Goal: Transaction & Acquisition: Purchase product/service

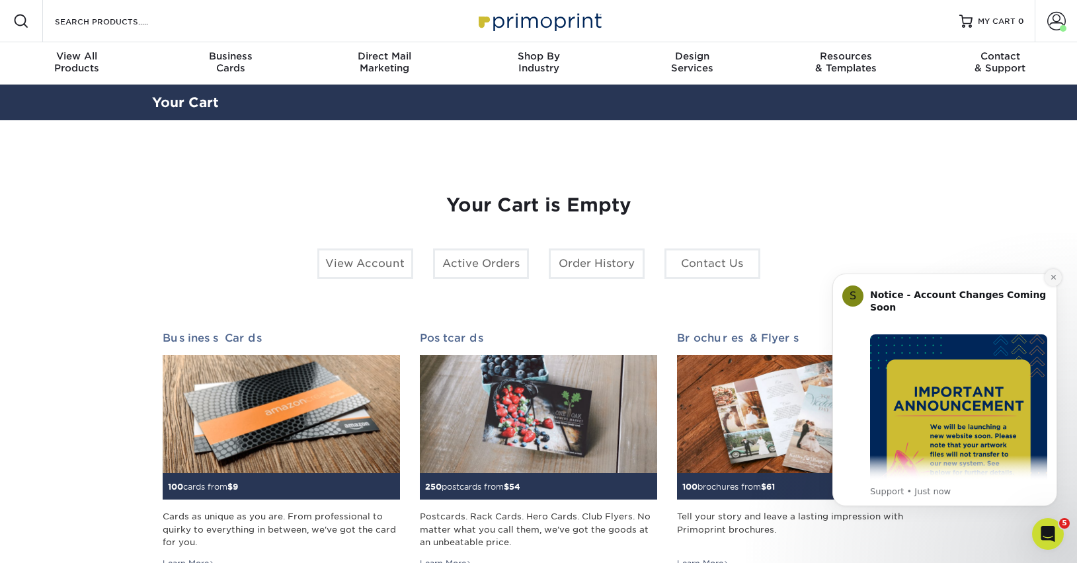
click at [1058, 277] on button "Dismiss notification" at bounding box center [1053, 277] width 17 height 17
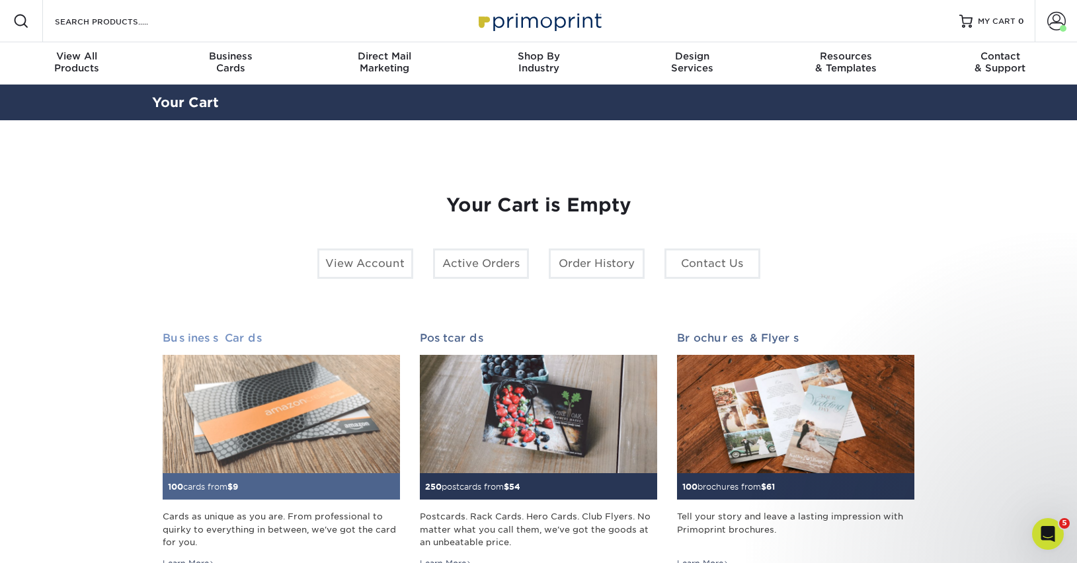
click at [264, 426] on img at bounding box center [281, 414] width 237 height 119
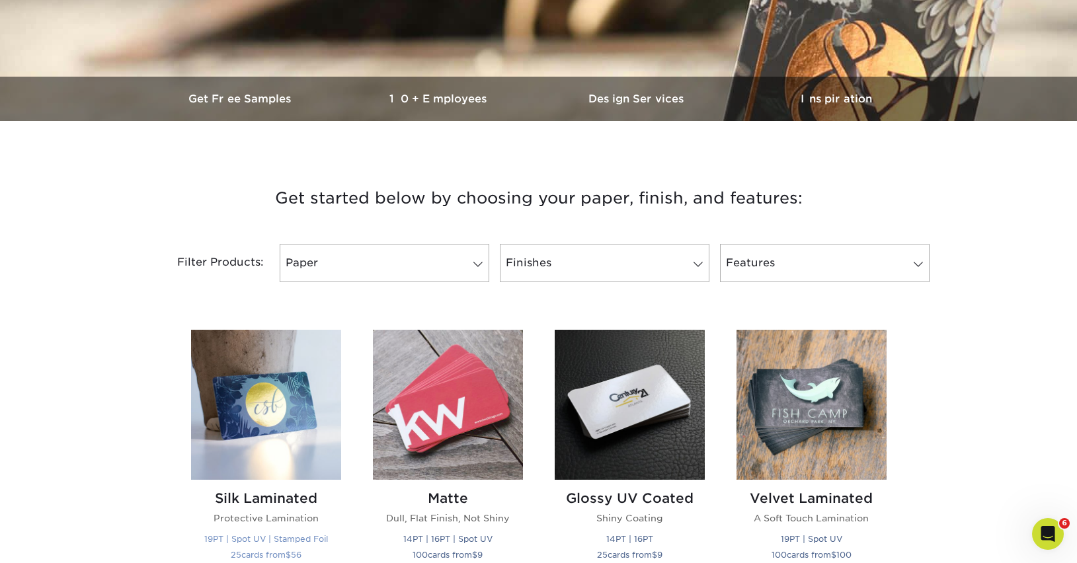
click at [288, 420] on img at bounding box center [266, 405] width 150 height 150
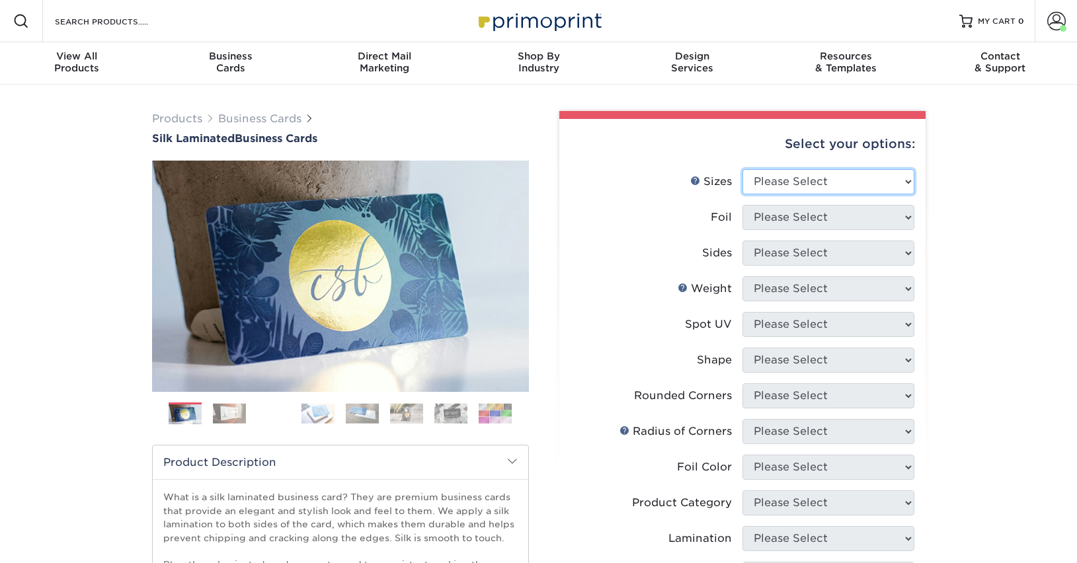
click at [874, 171] on select "Please Select 1.5" x 3.5" - Mini 1.75" x 3.5" - Mini 2" x 2" - Square 2" x 3" -…" at bounding box center [829, 181] width 172 height 25
select select "2.00x3.50"
click at [743, 169] on select "Please Select 1.5" x 3.5" - Mini 1.75" x 3.5" - Mini 2" x 2" - Square 2" x 3" -…" at bounding box center [829, 181] width 172 height 25
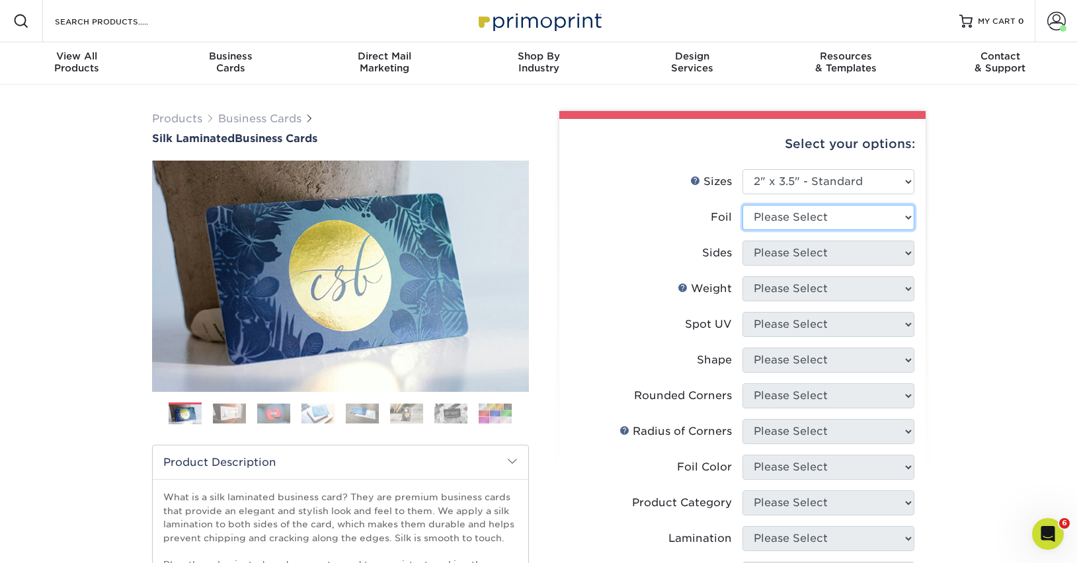
click at [860, 218] on select "Please Select Yes No" at bounding box center [829, 217] width 172 height 25
click at [743, 205] on select "Please Select Yes No" at bounding box center [829, 217] width 172 height 25
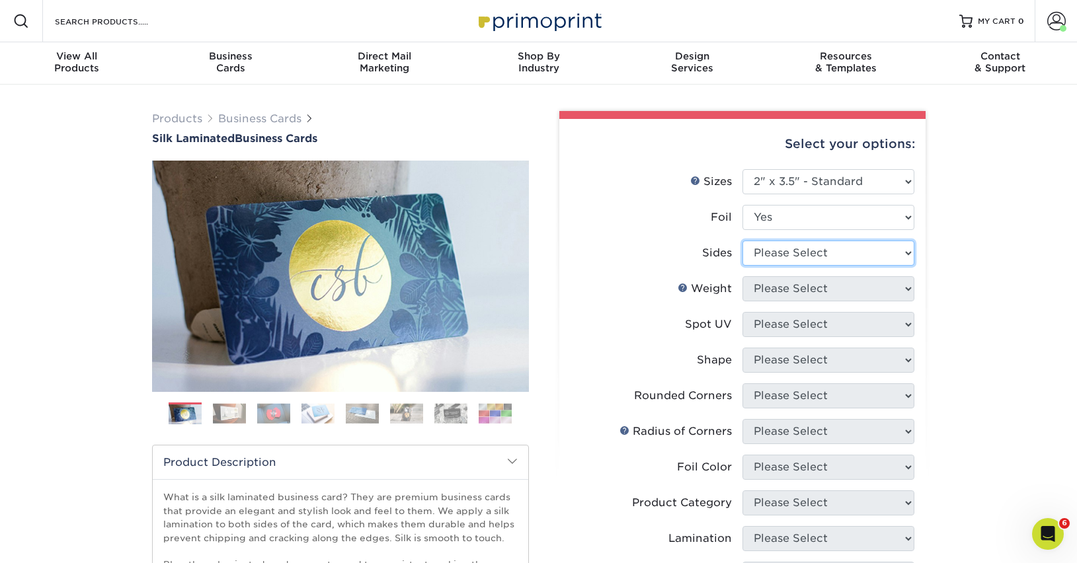
click at [869, 259] on select "Please Select Print Both Sides - Foil Both Sides Print Both Sides - Foil Front …" at bounding box center [829, 253] width 172 height 25
click at [887, 211] on select "Please Select Yes No" at bounding box center [829, 217] width 172 height 25
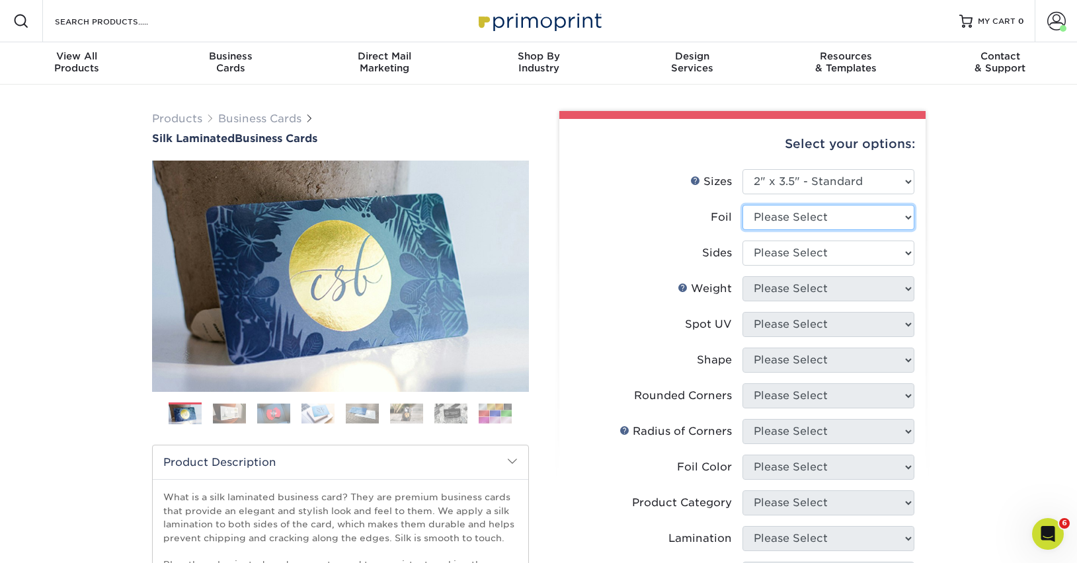
click at [743, 205] on select "Please Select Yes No" at bounding box center [829, 217] width 172 height 25
click at [866, 203] on li "Sizes Help Sizes Please Select 1.5" x 3.5" - Mini 1.75" x 3.5" - Mini 2" x 2" -…" at bounding box center [743, 187] width 344 height 36
click at [861, 214] on select "Please Select Yes No" at bounding box center [829, 217] width 172 height 25
select select "0"
click at [743, 205] on select "Please Select Yes No" at bounding box center [829, 217] width 172 height 25
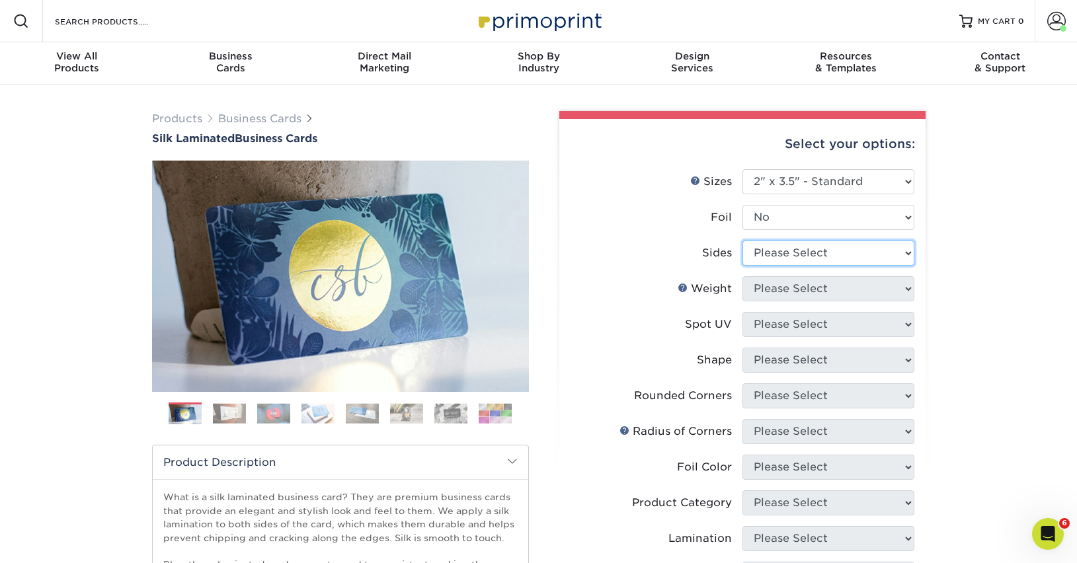
click at [827, 254] on select "Please Select Print Both Sides Print Both Sides - Foil Both Sides Print Both Si…" at bounding box center [829, 253] width 172 height 25
select select "13abbda7-1d64-4f25-8bb2-c179b224825d"
click at [743, 241] on select "Please Select Print Both Sides Print Front Only" at bounding box center [829, 253] width 172 height 25
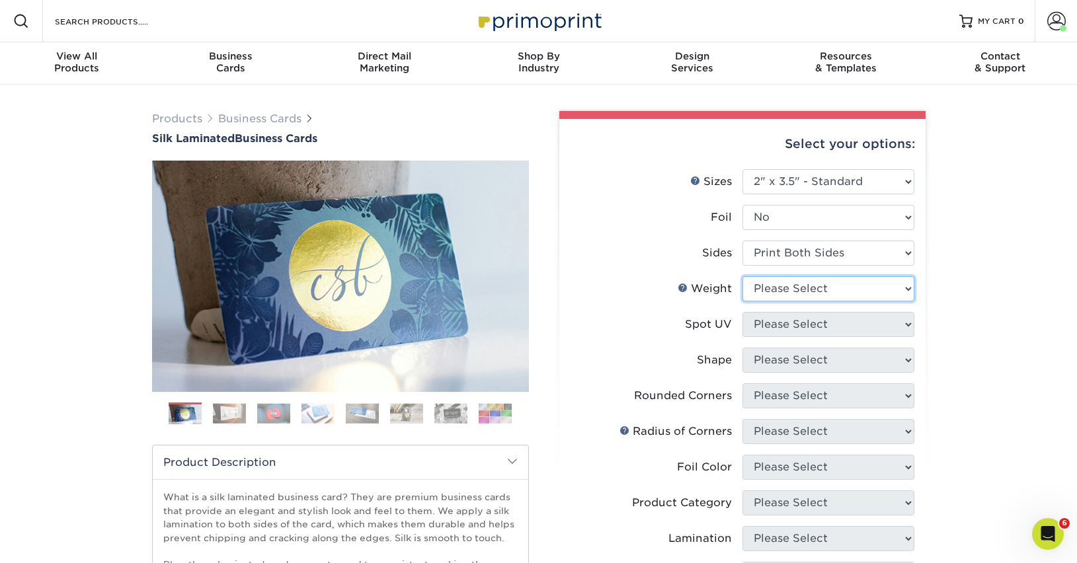
click at [831, 290] on select "Please Select 16PT" at bounding box center [829, 288] width 172 height 25
select select "16PT"
click at [743, 276] on select "Please Select 16PT" at bounding box center [829, 288] width 172 height 25
click at [828, 320] on select "Please Select No Spot UV Front and Back (Both Sides) Front Only Back Only" at bounding box center [829, 324] width 172 height 25
select select "1"
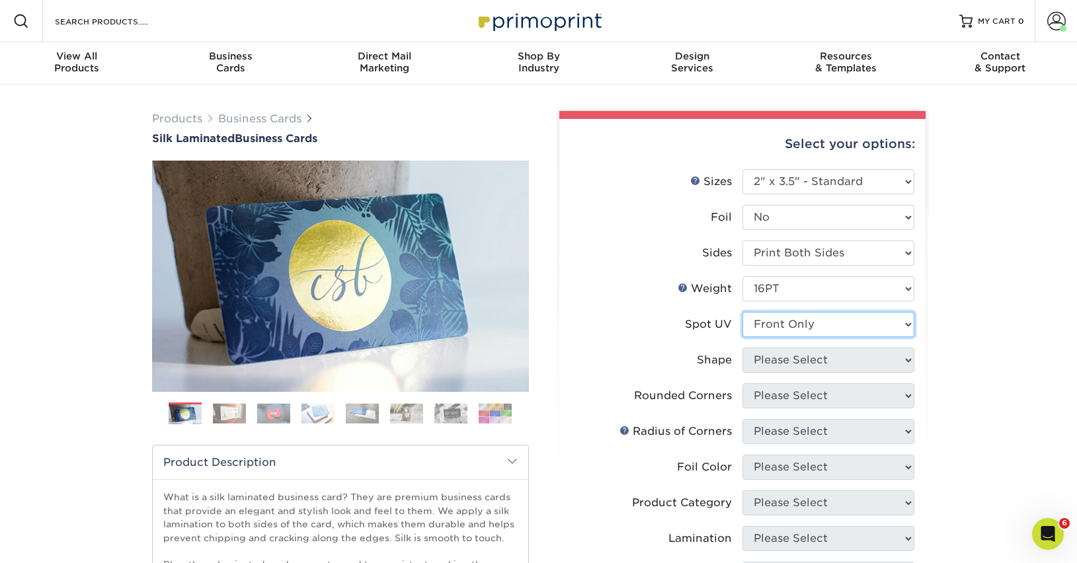
click at [743, 312] on select "Please Select No Spot UV Front and Back (Both Sides) Front Only Back Only" at bounding box center [829, 324] width 172 height 25
click at [817, 364] on select "Please Select Standard" at bounding box center [829, 360] width 172 height 25
select select "standard"
click at [743, 348] on select "Please Select Standard" at bounding box center [829, 360] width 172 height 25
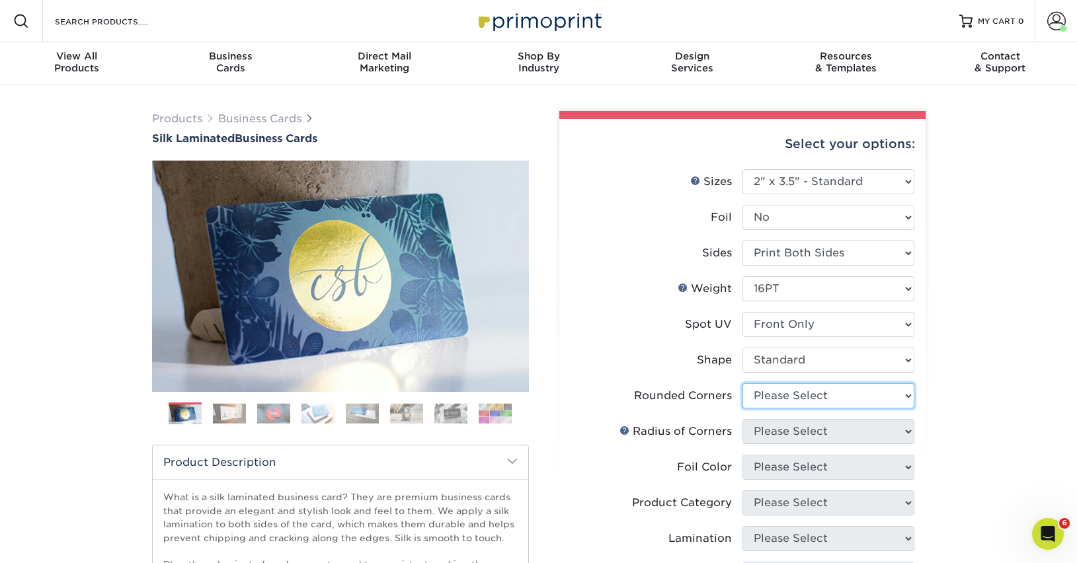
click at [818, 394] on select "Please Select Yes - Round 2 Corners Yes - Round 4 Corners No" at bounding box center [829, 396] width 172 height 25
select select "7672df9e-0e0a-464d-8e1f-920c575e4da3"
click at [743, 384] on select "Please Select Yes - Round 2 Corners Yes - Round 4 Corners No" at bounding box center [829, 396] width 172 height 25
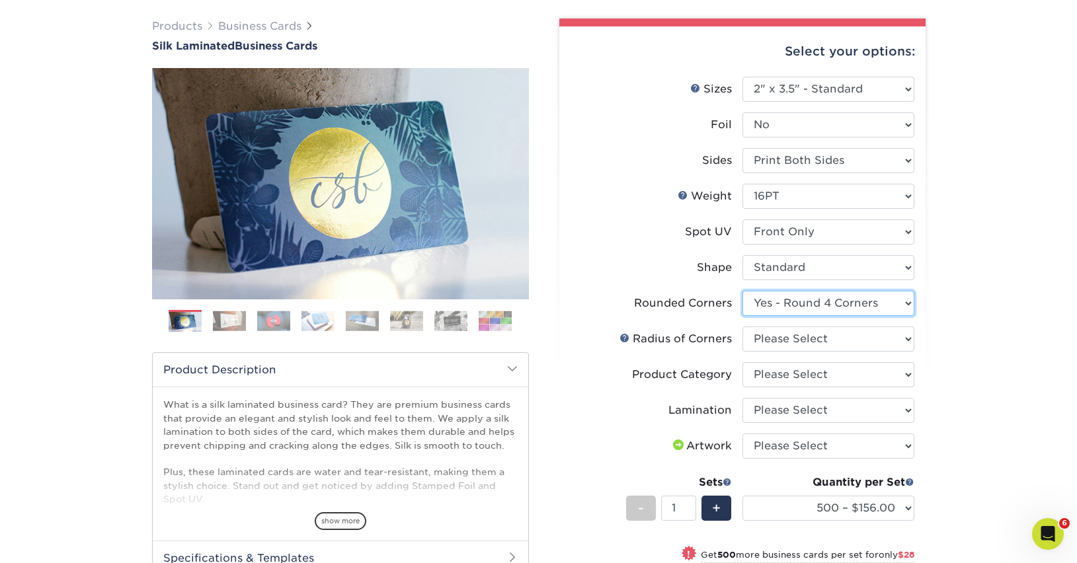
scroll to position [118, 0]
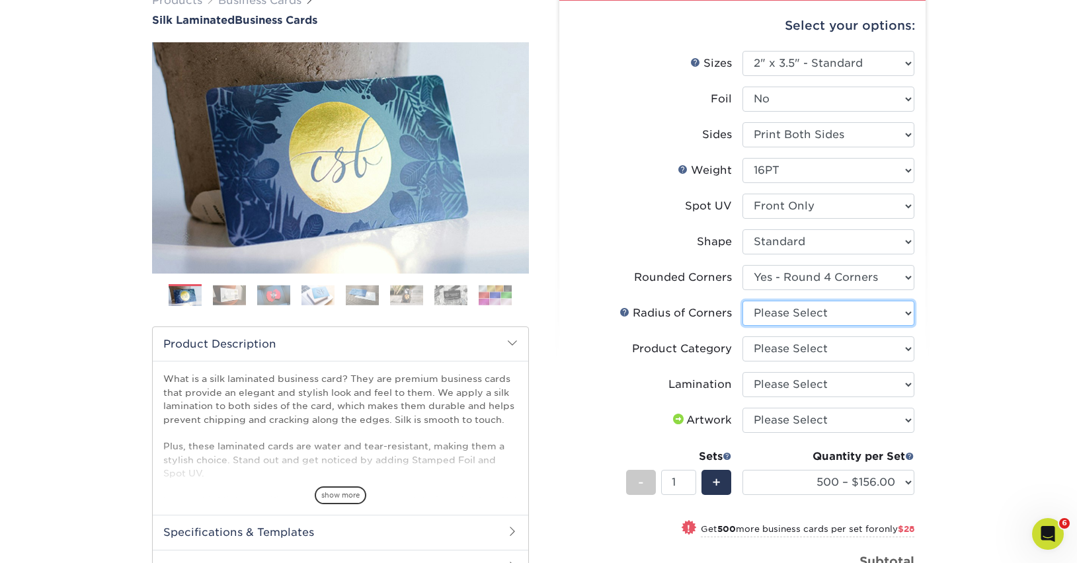
click at [889, 313] on select "Please Select Rounded 1/8" Rounded 1/4"" at bounding box center [829, 313] width 172 height 25
select select "589680c7-ee9a-431b-9d12-d7aeb1386a97"
click at [743, 301] on select "Please Select Rounded 1/8" Rounded 1/4"" at bounding box center [829, 313] width 172 height 25
click at [871, 345] on select "Please Select Business Cards" at bounding box center [829, 349] width 172 height 25
select select "3b5148f1-0588-4f88-a218-97bcfdce65c1"
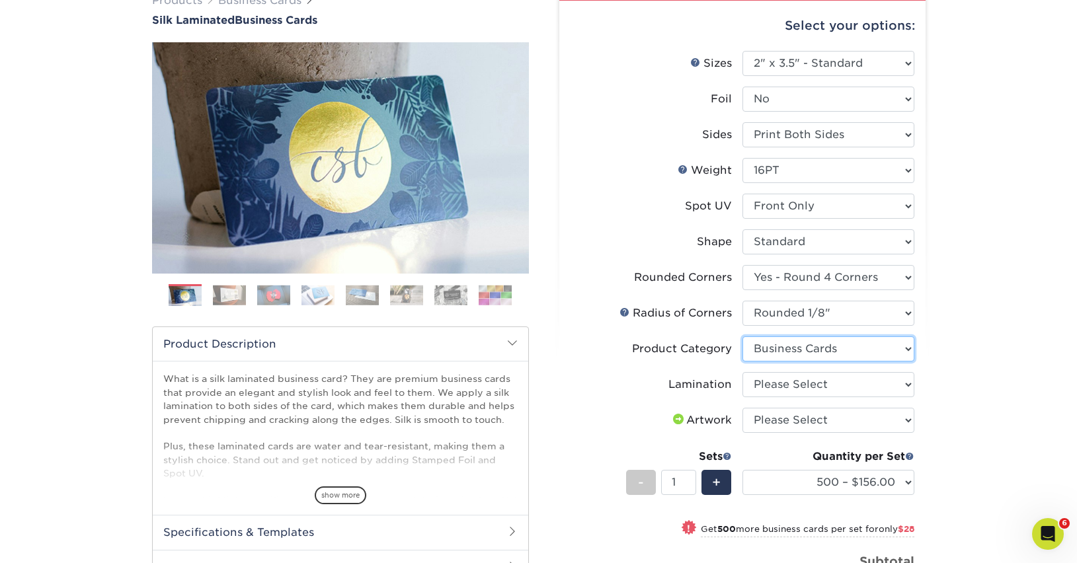
click at [743, 337] on select "Please Select Business Cards" at bounding box center [829, 349] width 172 height 25
click at [870, 384] on select "Please Select Silk" at bounding box center [829, 384] width 172 height 25
select select "ccacb42f-45f7-42d3-bbd3-7c8421cf37f0"
click at [743, 372] on select "Please Select Silk" at bounding box center [829, 384] width 172 height 25
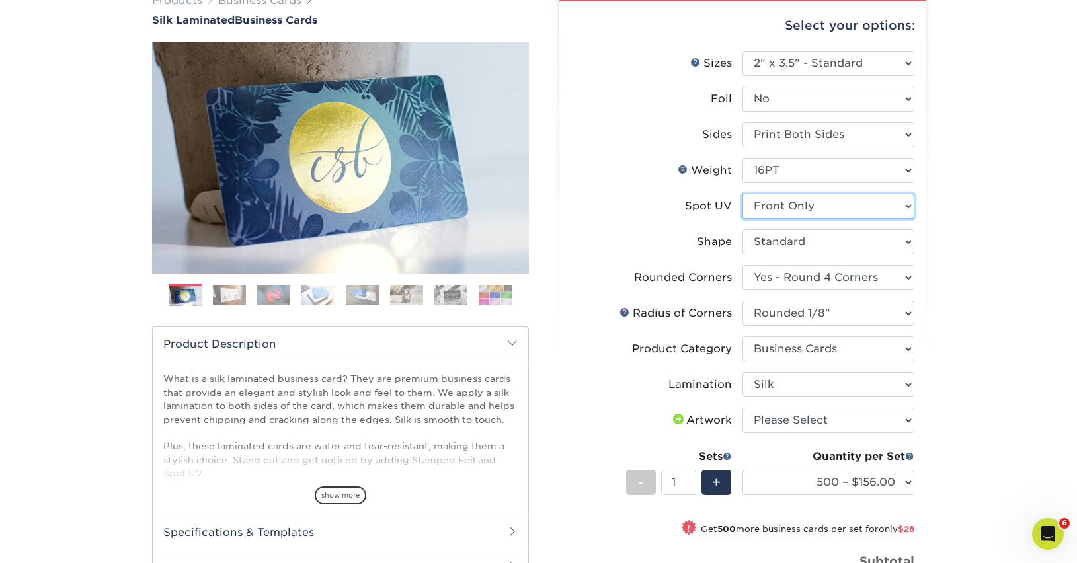
click at [883, 204] on select "Please Select No Spot UV Front and Back (Both Sides) Front Only Back Only" at bounding box center [829, 206] width 172 height 25
click at [743, 194] on select "Please Select No Spot UV Front and Back (Both Sides) Front Only Back Only" at bounding box center [829, 206] width 172 height 25
click at [883, 204] on select "Please Select No Spot UV Front and Back (Both Sides) Front Only Back Only" at bounding box center [829, 206] width 172 height 25
select select "2"
click at [743, 194] on select "Please Select No Spot UV Front and Back (Both Sides) Front Only Back Only" at bounding box center [829, 206] width 172 height 25
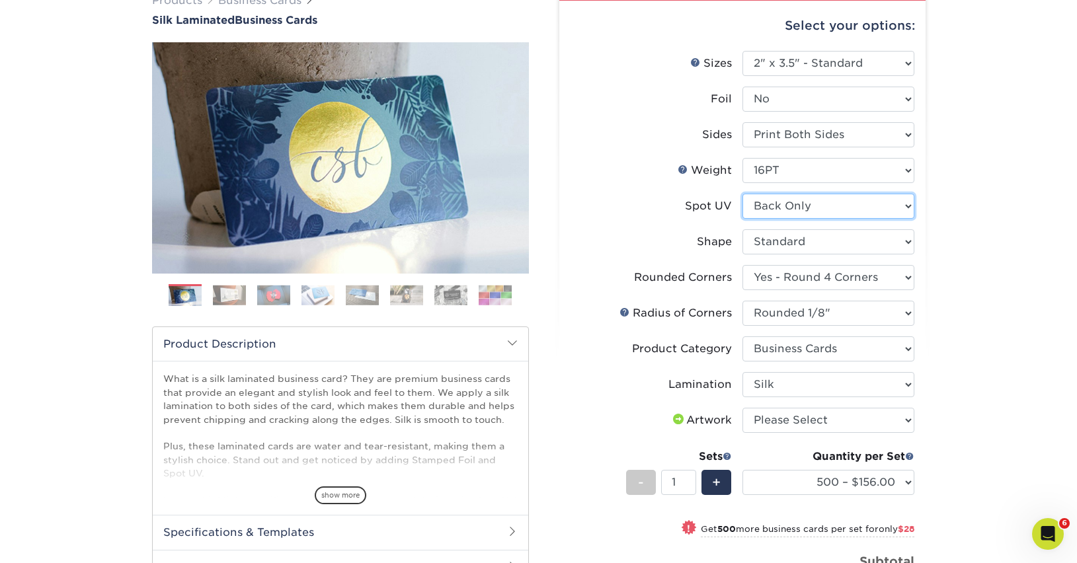
select select "-1"
select select
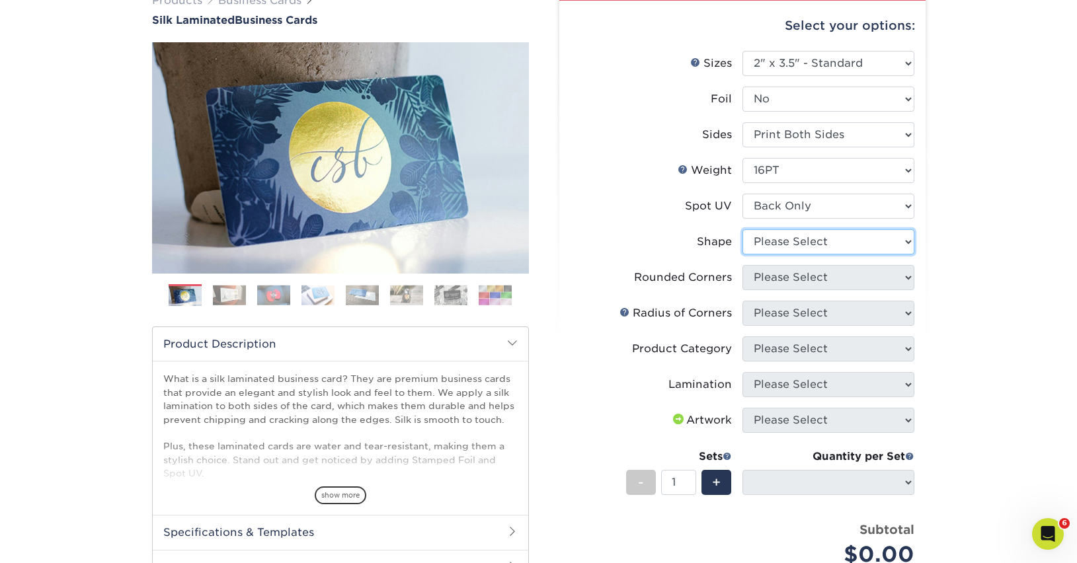
click at [887, 240] on select "Please Select Standard" at bounding box center [829, 241] width 172 height 25
select select "standard"
click at [743, 229] on select "Please Select Standard" at bounding box center [829, 241] width 172 height 25
select select
click at [860, 282] on select "Please Select Yes - Round 2 Corners Yes - Round 4 Corners No" at bounding box center [829, 277] width 172 height 25
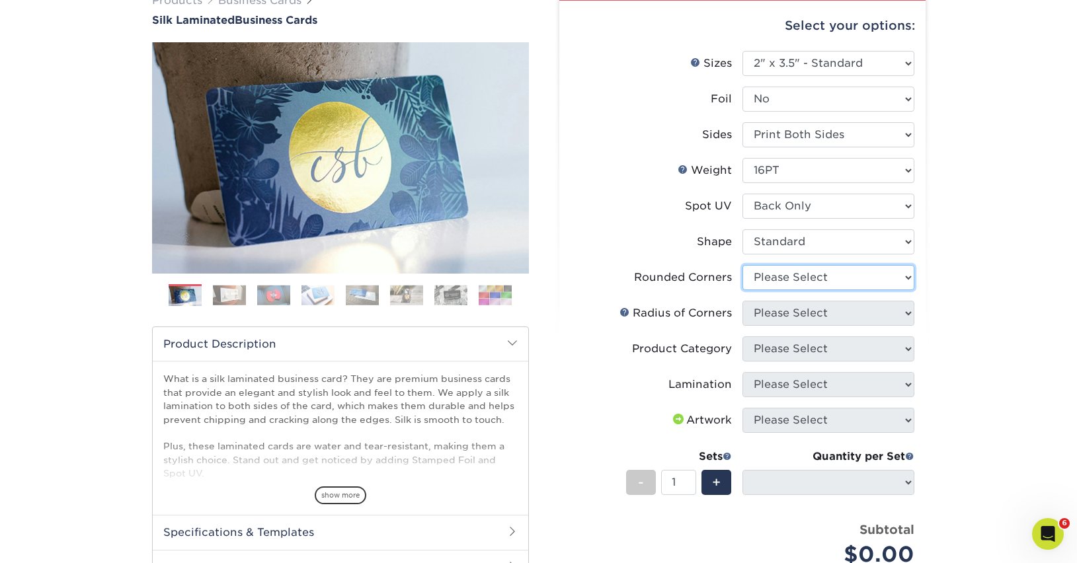
select select "7672df9e-0e0a-464d-8e1f-920c575e4da3"
click at [743, 265] on select "Please Select Yes - Round 2 Corners Yes - Round 4 Corners No" at bounding box center [829, 277] width 172 height 25
select select "-1"
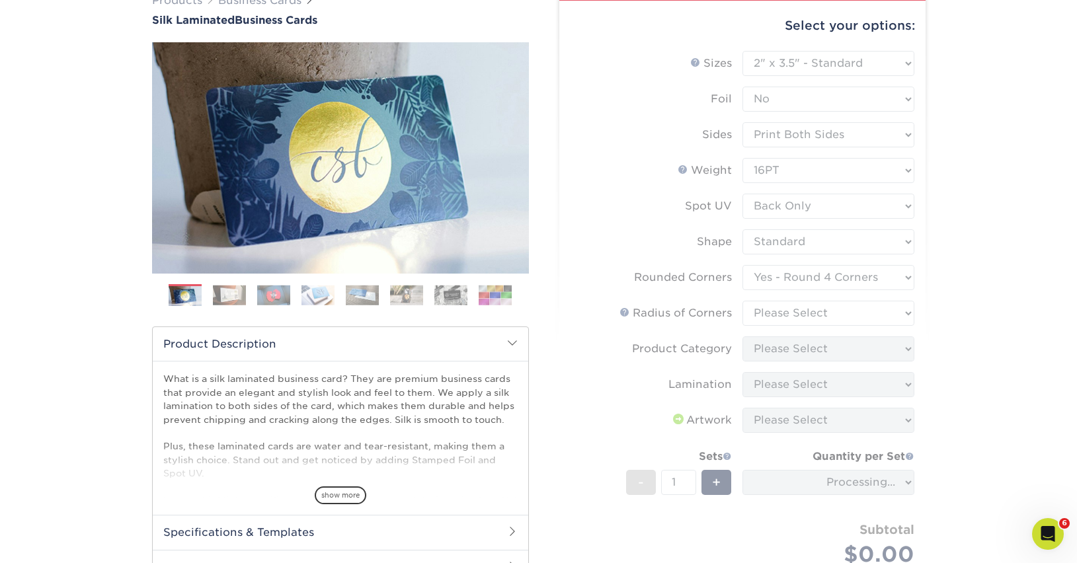
click at [866, 316] on form "Sizes Help Sizes Please Select 1.5" x 3.5" - Mini 1.75" x 3.5" - Mini 2" x 2" -…" at bounding box center [742, 324] width 345 height 547
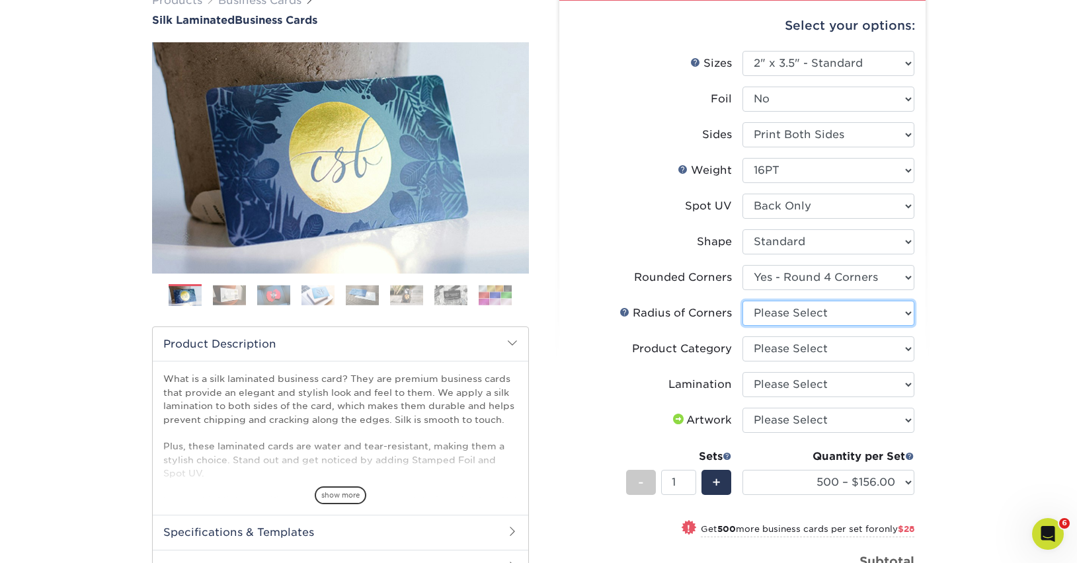
click at [850, 307] on select "Please Select Rounded 1/8" Rounded 1/4"" at bounding box center [829, 313] width 172 height 25
select select "589680c7-ee9a-431b-9d12-d7aeb1386a97"
click at [743, 301] on select "Please Select Rounded 1/8" Rounded 1/4"" at bounding box center [829, 313] width 172 height 25
click at [835, 348] on select "Please Select Business Cards" at bounding box center [829, 349] width 172 height 25
select select "3b5148f1-0588-4f88-a218-97bcfdce65c1"
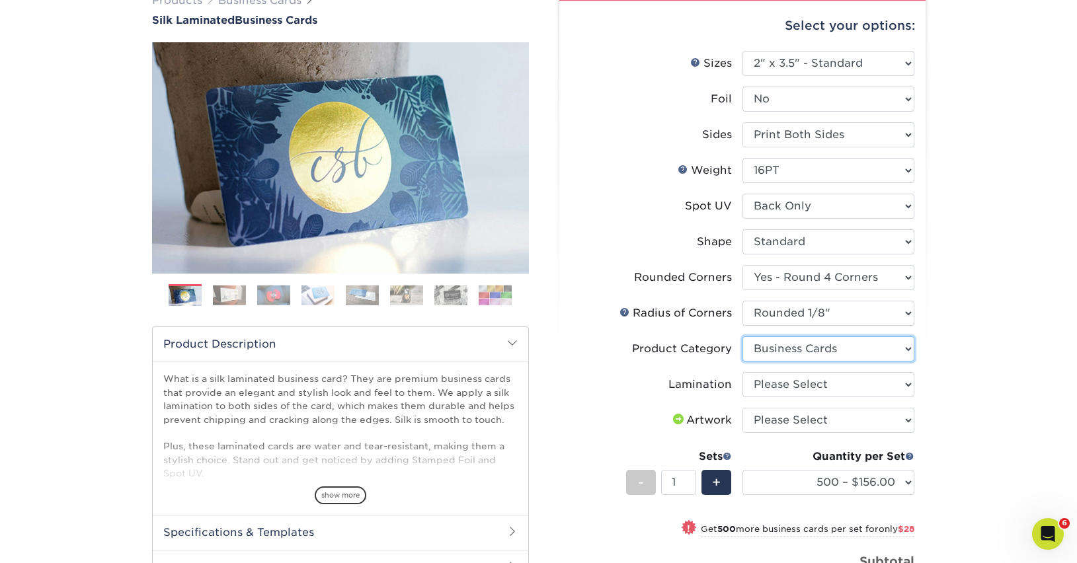
click at [743, 337] on select "Please Select Business Cards" at bounding box center [829, 349] width 172 height 25
click at [853, 384] on select "Please Select Silk" at bounding box center [829, 384] width 172 height 25
select select "ccacb42f-45f7-42d3-bbd3-7c8421cf37f0"
click at [743, 372] on select "Please Select Silk" at bounding box center [829, 384] width 172 height 25
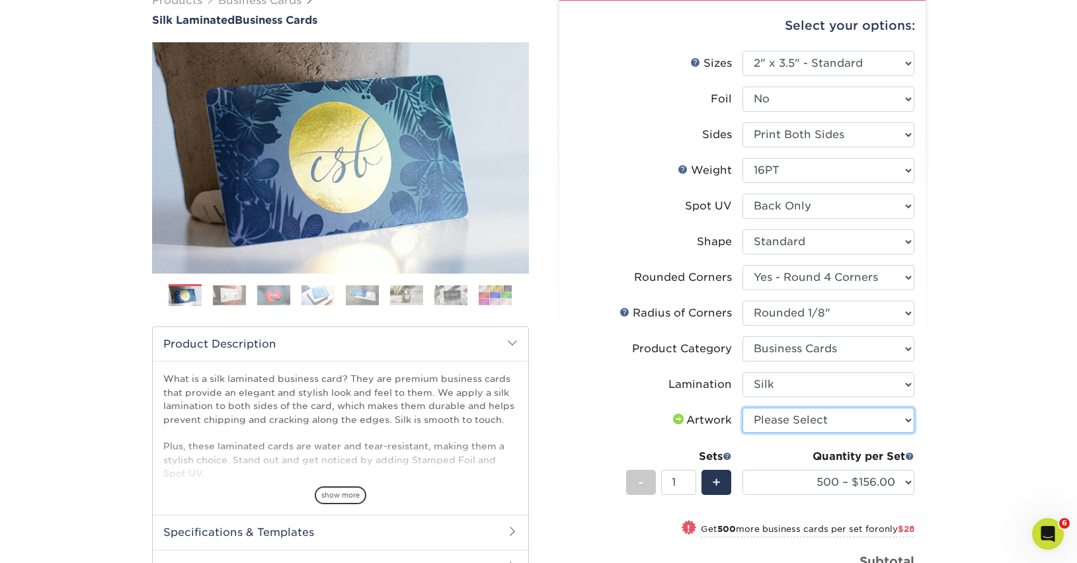
click at [848, 421] on select "Please Select I will upload files I need a design - $100" at bounding box center [829, 420] width 172 height 25
select select "upload"
click at [743, 408] on select "Please Select I will upload files I need a design - $100" at bounding box center [829, 420] width 172 height 25
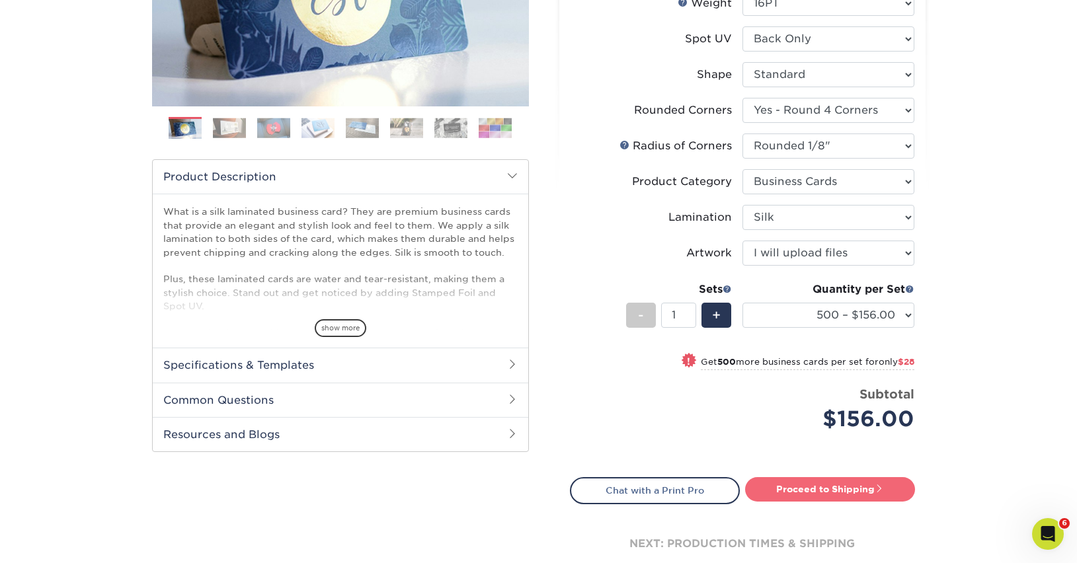
click at [810, 492] on link "Proceed to Shipping" at bounding box center [830, 489] width 170 height 24
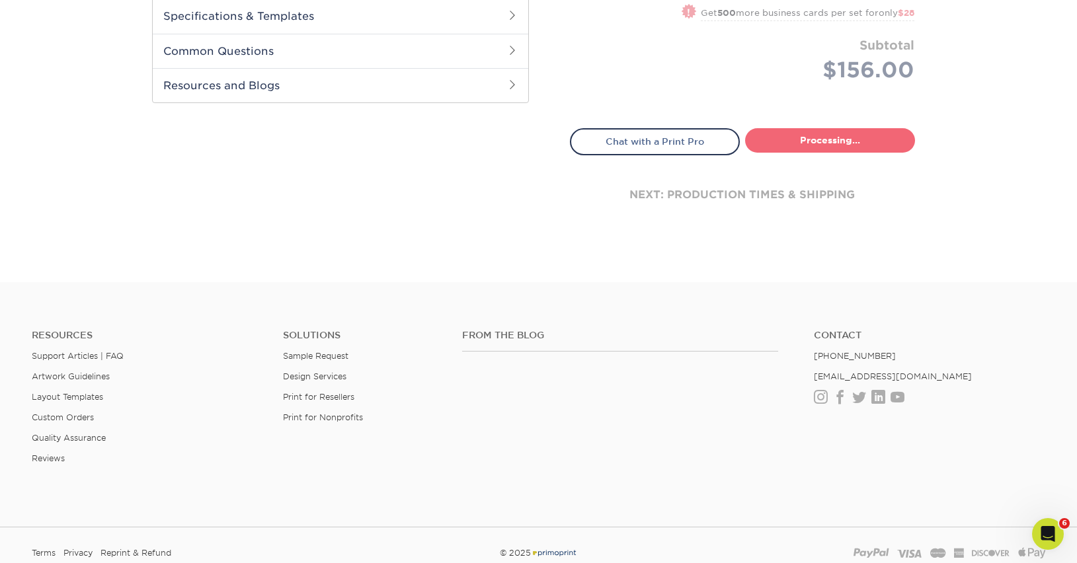
select select "82d884b2-e4ab-451a-86dc-83a1df945844"
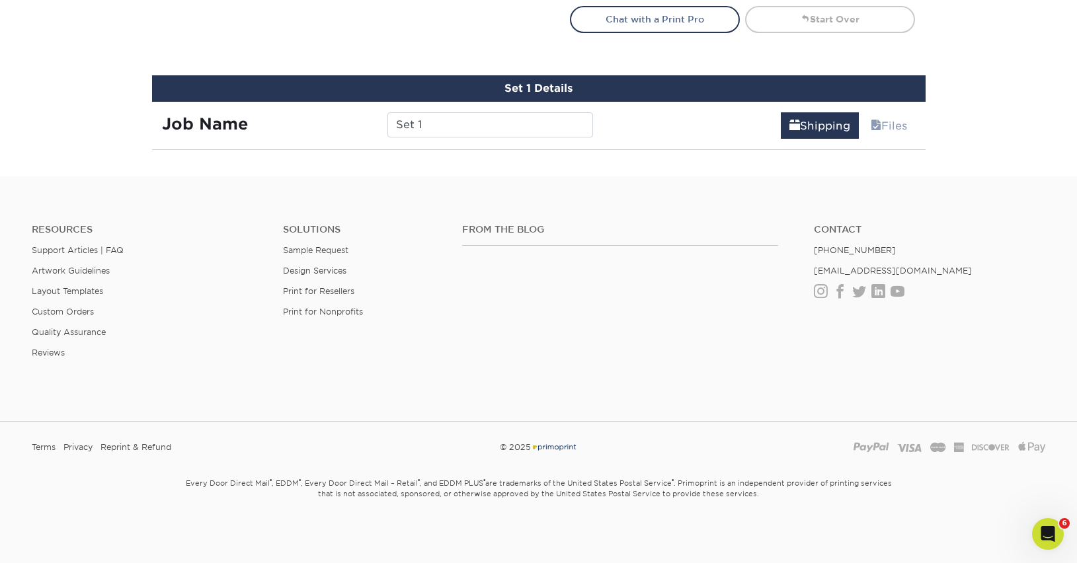
scroll to position [799, 0]
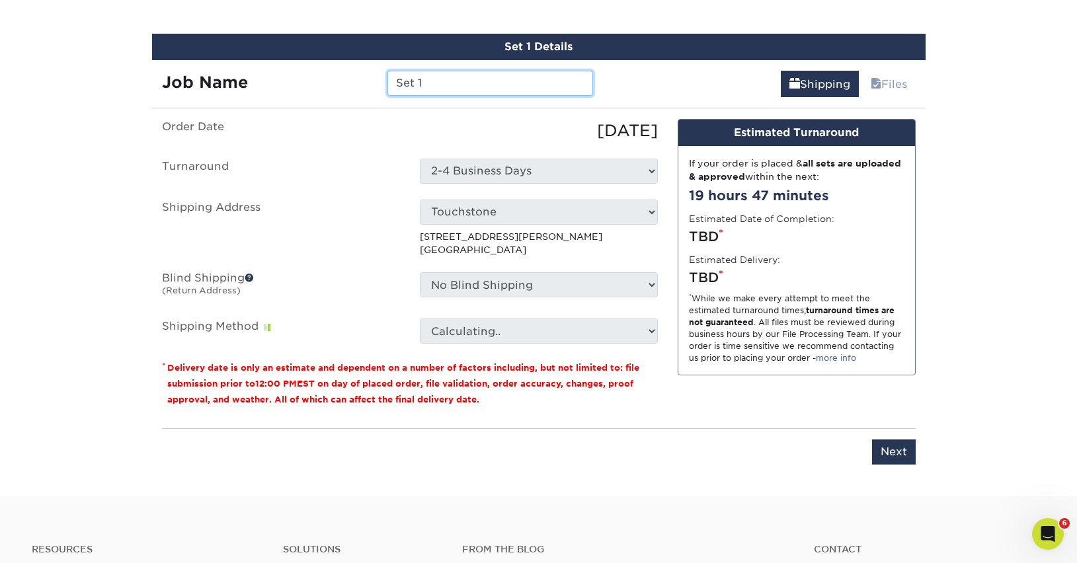
click at [446, 81] on input "Set 1" at bounding box center [490, 83] width 206 height 25
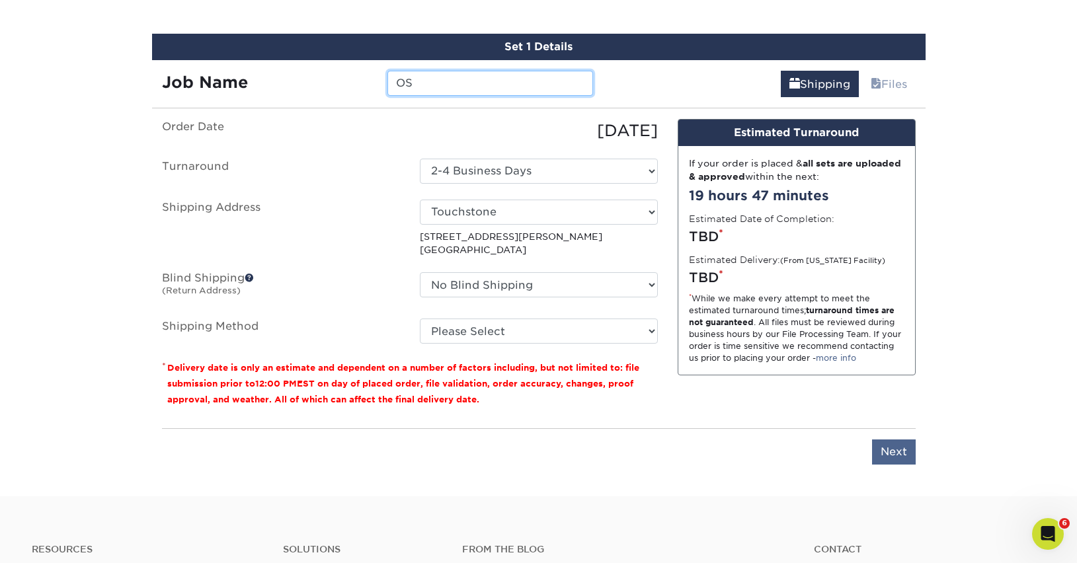
type input "OS"
click at [889, 455] on input "Next" at bounding box center [894, 452] width 44 height 25
type input "Next"
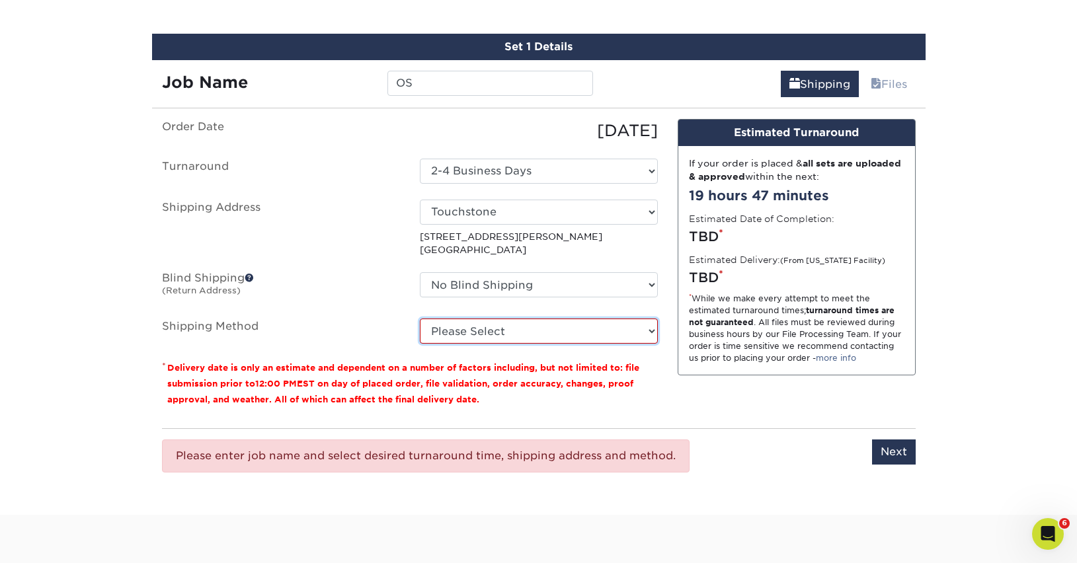
click at [514, 332] on select "Please Select Ground Shipping (+$8.96) 3 Day Shipping Service (+$20.04) 2 Day A…" at bounding box center [539, 331] width 238 height 25
select select "03"
click at [420, 319] on select "Please Select Ground Shipping (+$8.96) 3 Day Shipping Service (+$20.04) 2 Day A…" at bounding box center [539, 331] width 238 height 25
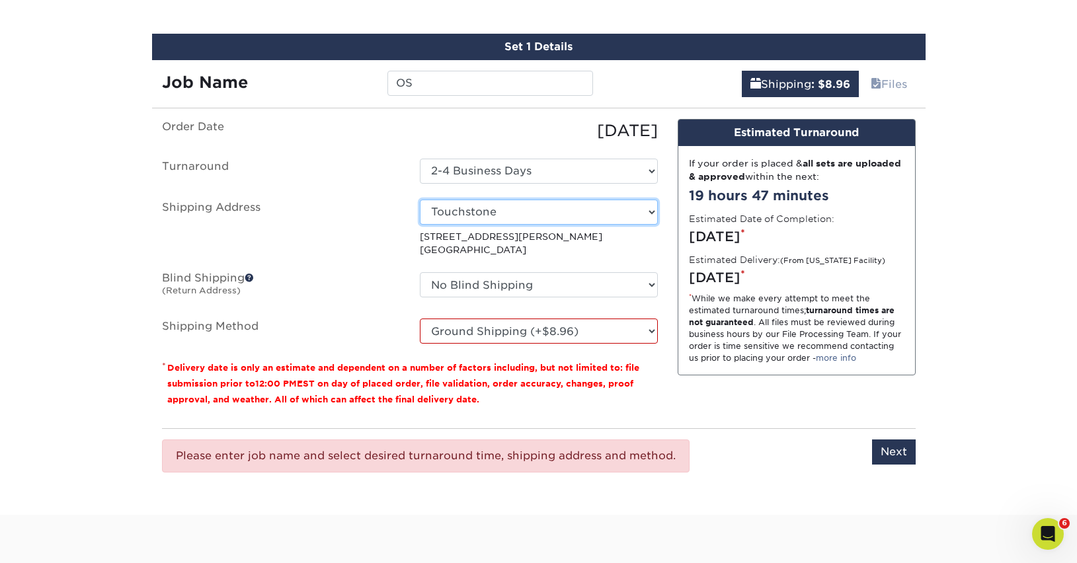
click at [560, 209] on select "Select One 822 Anthony St Cliffs of Id Diablo Rock Gym Diablo Rock Gym Dogpatch…" at bounding box center [539, 212] width 238 height 25
select select "newaddress"
click at [420, 200] on select "Select One 822 Anthony St Cliffs of Id Diablo Rock Gym Diablo Rock Gym Dogpatch…" at bounding box center [539, 212] width 238 height 25
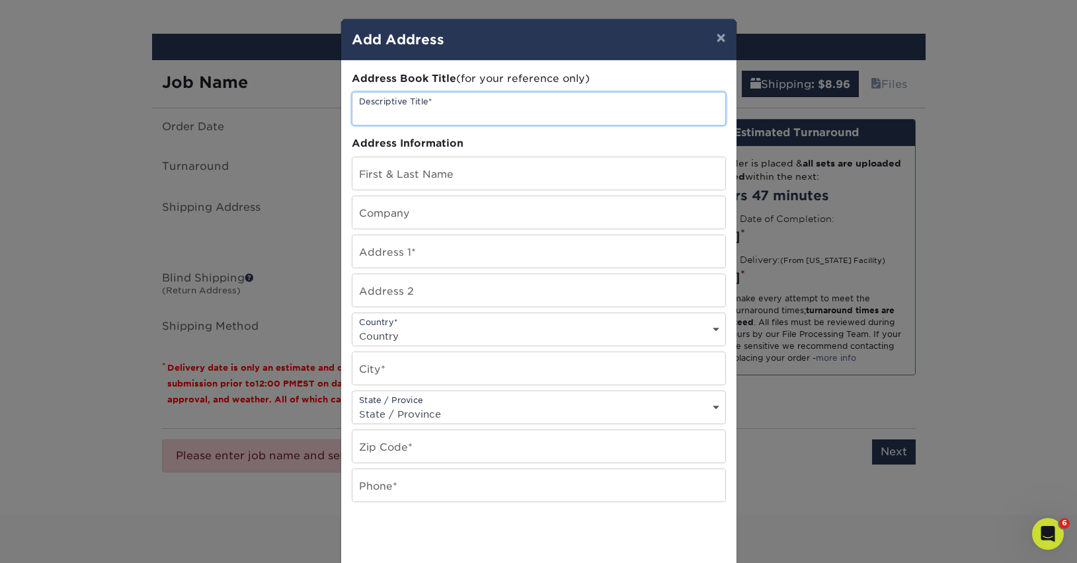
click at [449, 105] on input "text" at bounding box center [538, 109] width 373 height 32
type input "Heather Bellgreen"
click at [409, 170] on input "text" at bounding box center [538, 173] width 373 height 32
click at [438, 114] on input "Heather Bellgreen" at bounding box center [538, 109] width 373 height 32
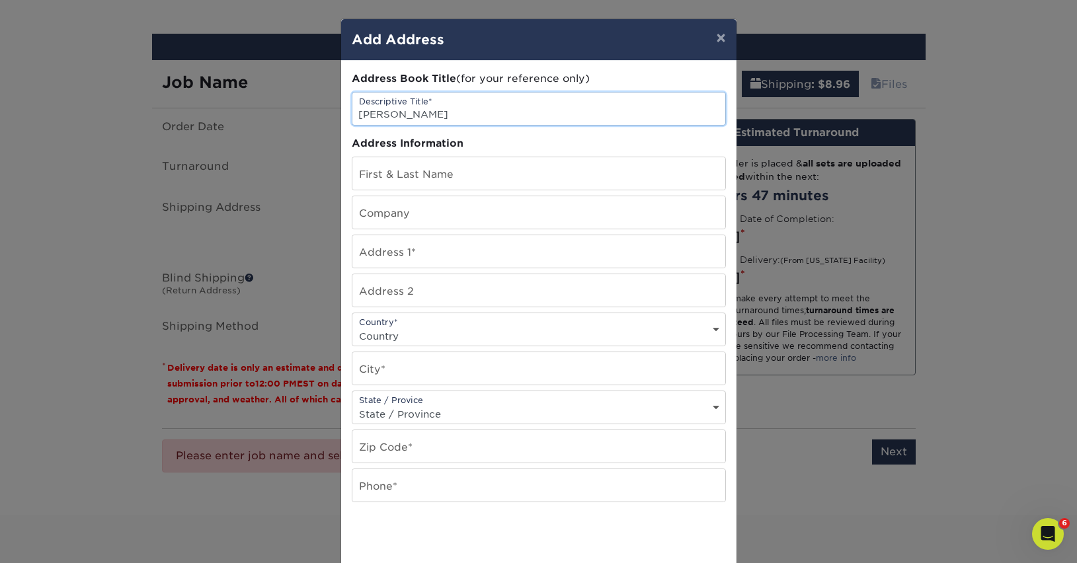
click at [438, 114] on input "Heather Bellgreen" at bounding box center [538, 109] width 373 height 32
click at [405, 177] on input "text" at bounding box center [538, 173] width 373 height 32
paste input "Heather Bellgreen"
type input "Heather Bellgreen"
click at [384, 219] on input "text" at bounding box center [538, 212] width 373 height 32
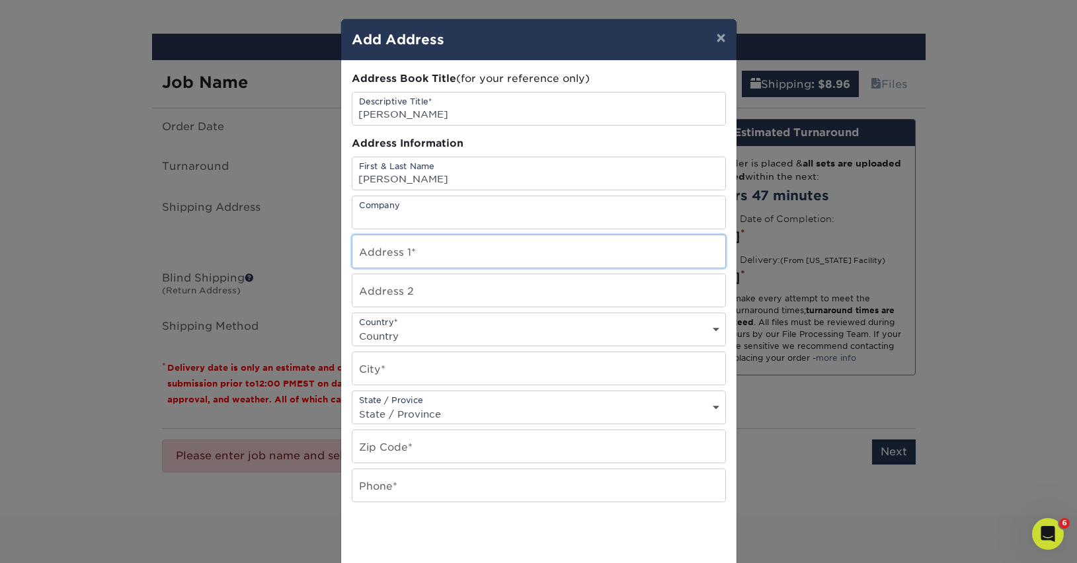
click at [382, 235] on input "text" at bounding box center [538, 251] width 373 height 32
type input "367 MacArthur Blvd"
select select "US"
type input "Oakland"
select select "CA"
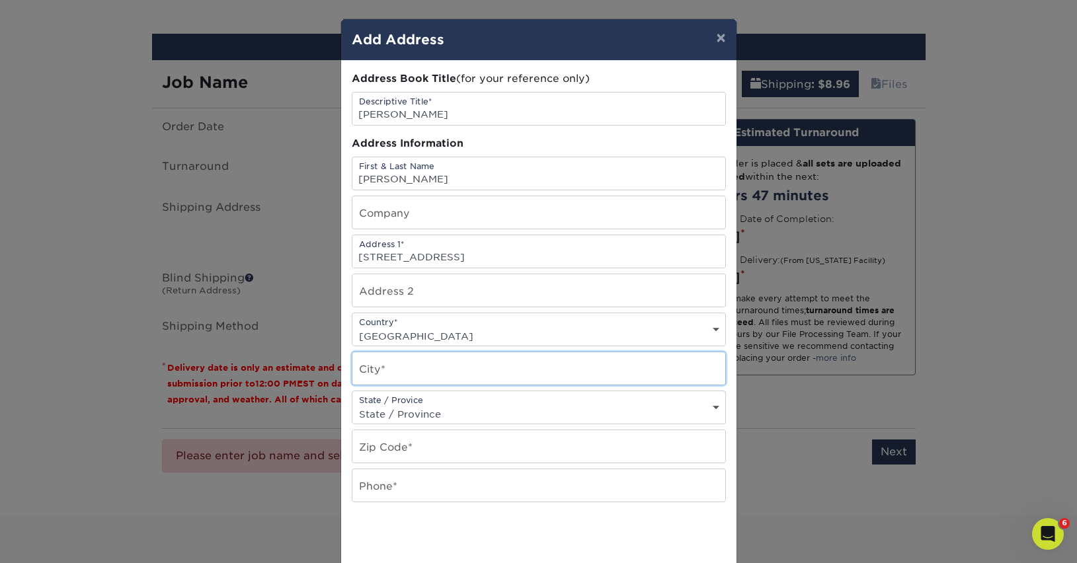
type input "94610"
type input "5103623464"
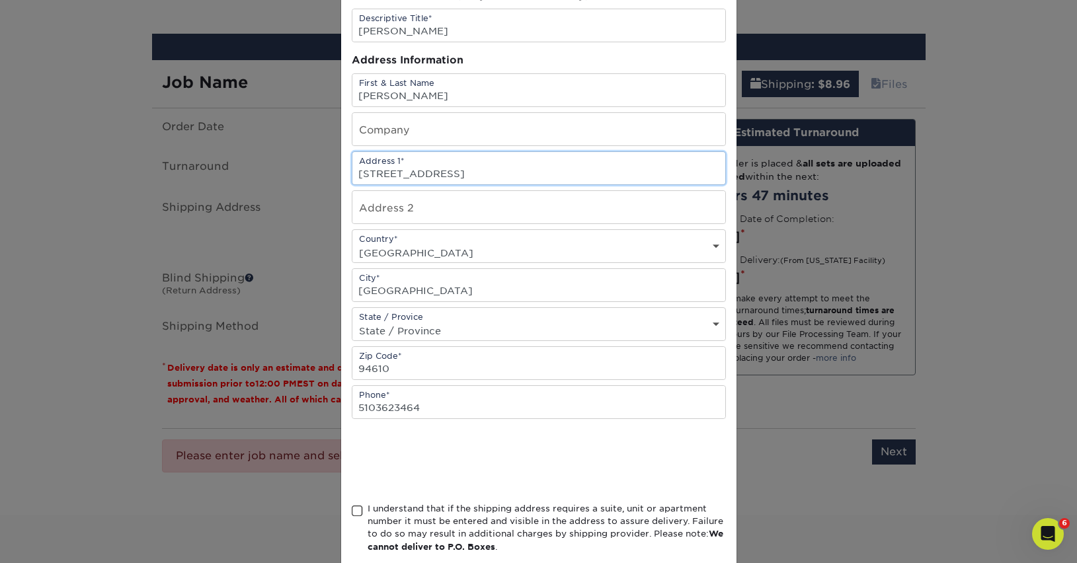
scroll to position [155, 0]
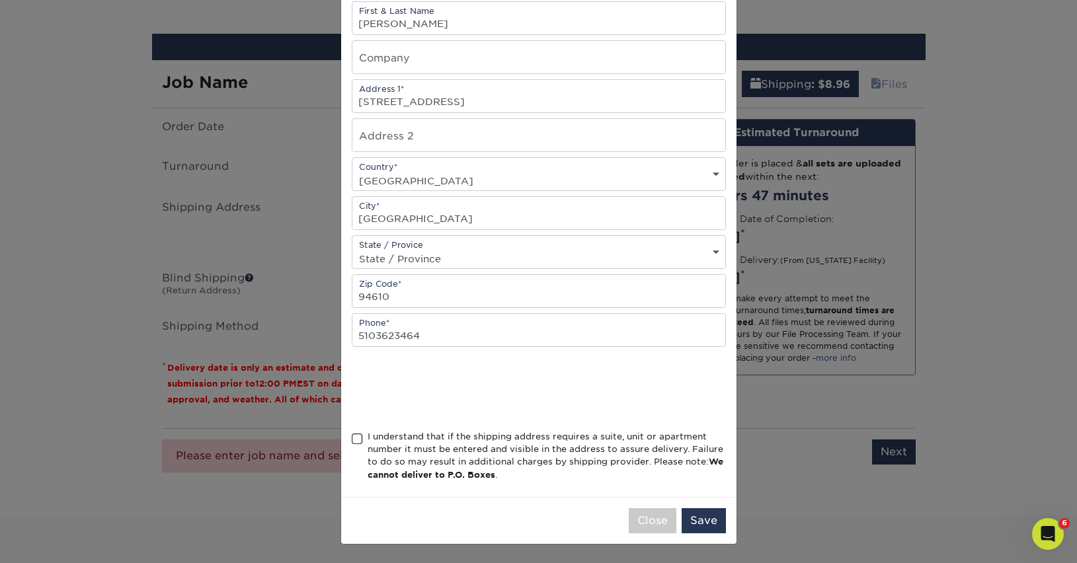
click at [357, 439] on span at bounding box center [357, 439] width 11 height 13
click at [0, 0] on input "I understand that if the shipping address requires a suite, unit or apartment n…" at bounding box center [0, 0] width 0 height 0
click at [712, 516] on button "Save" at bounding box center [704, 520] width 44 height 25
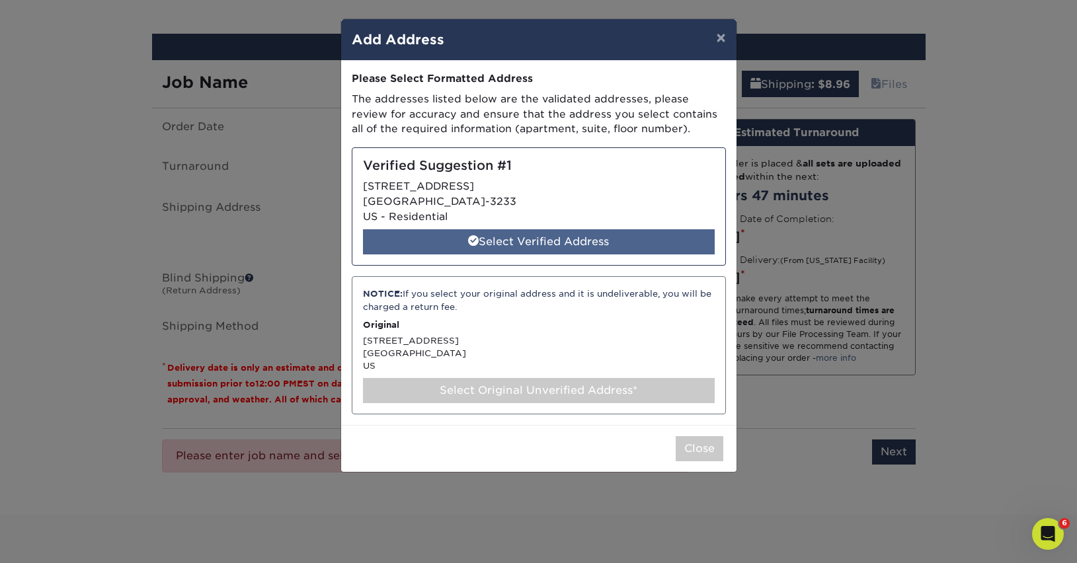
click at [663, 243] on div "Select Verified Address" at bounding box center [539, 241] width 352 height 25
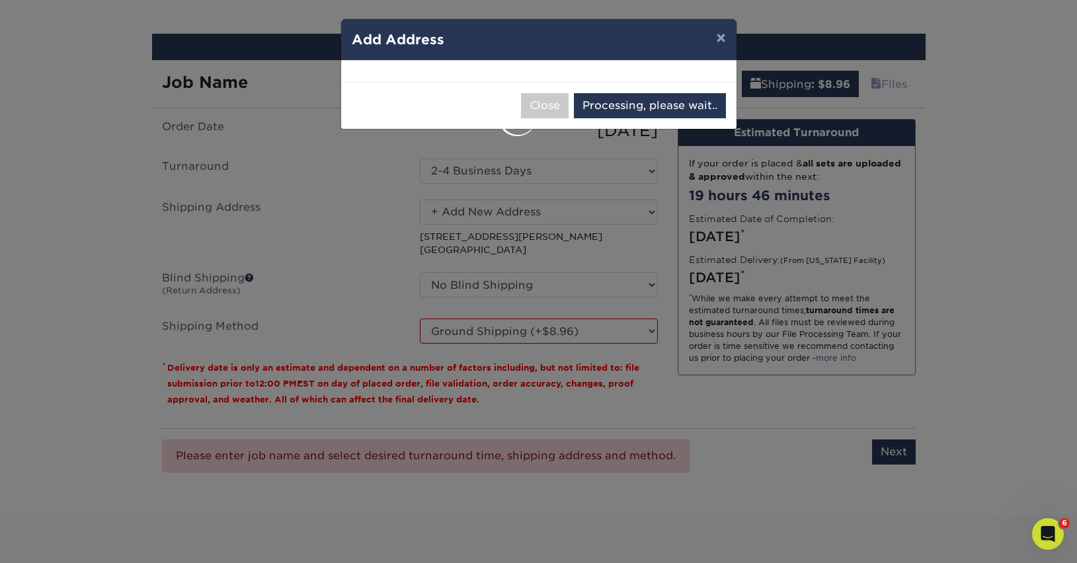
select select "285452"
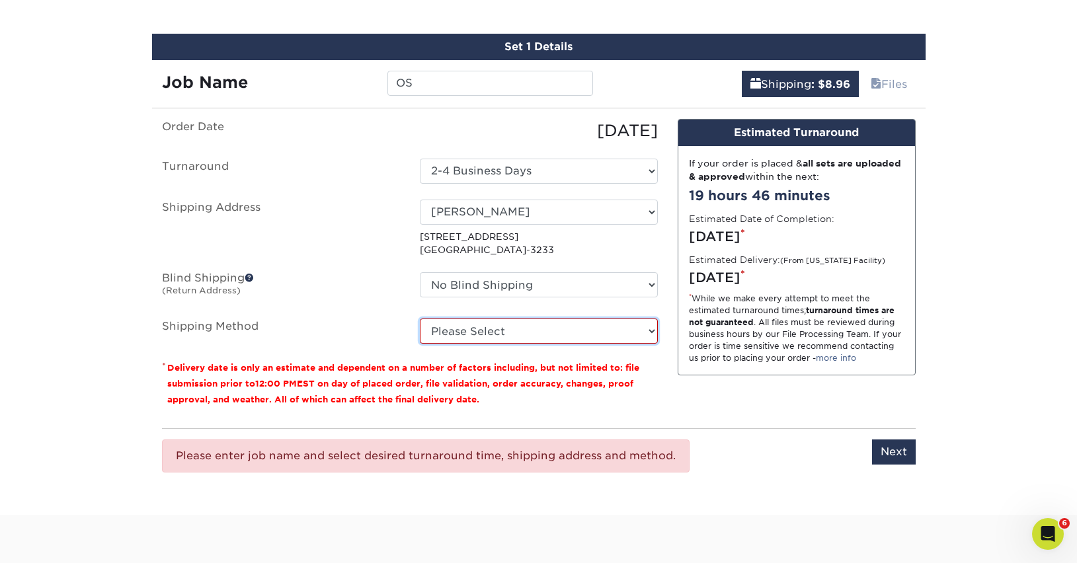
click at [624, 330] on select "Please Select Ground Shipping (+$8.96) 3 Day Shipping Service (+$20.04) 2 Day A…" at bounding box center [539, 331] width 238 height 25
select select "03"
click at [420, 319] on select "Please Select Ground Shipping (+$8.96) 3 Day Shipping Service (+$20.04) 2 Day A…" at bounding box center [539, 331] width 238 height 25
click at [890, 449] on input "Next" at bounding box center [894, 452] width 44 height 25
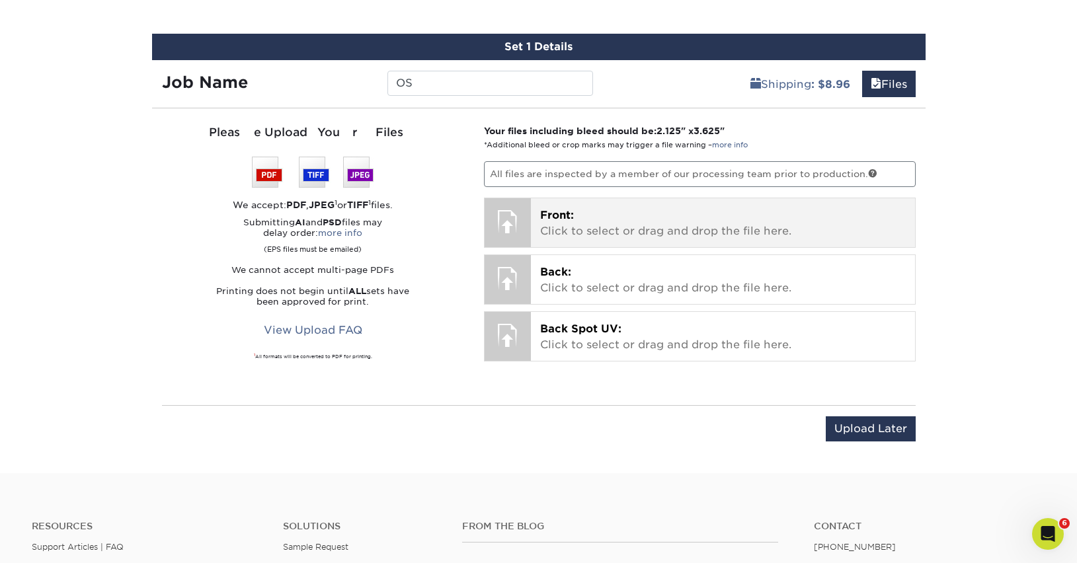
click at [567, 225] on p "Front: Click to select or drag and drop the file here." at bounding box center [723, 224] width 366 height 32
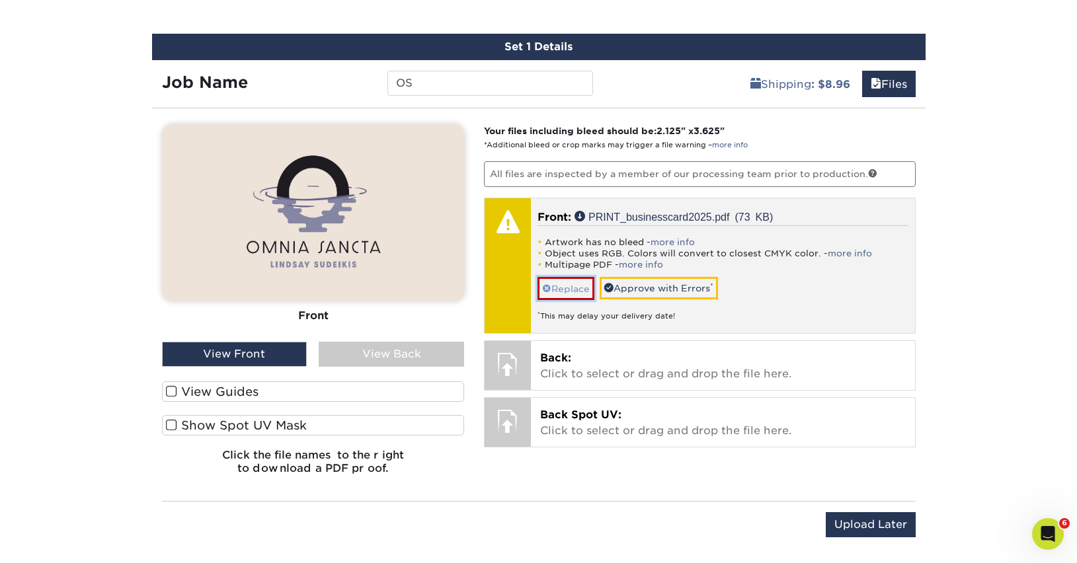
click at [557, 289] on link "Replace" at bounding box center [566, 288] width 57 height 23
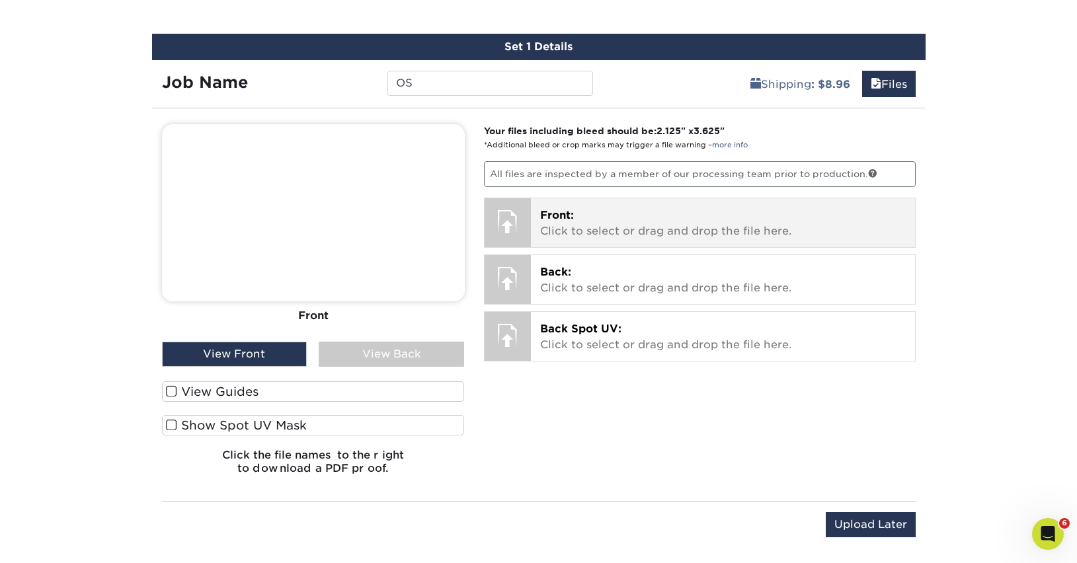
click at [588, 220] on p "Front: Click to select or drag and drop the file here." at bounding box center [723, 224] width 366 height 32
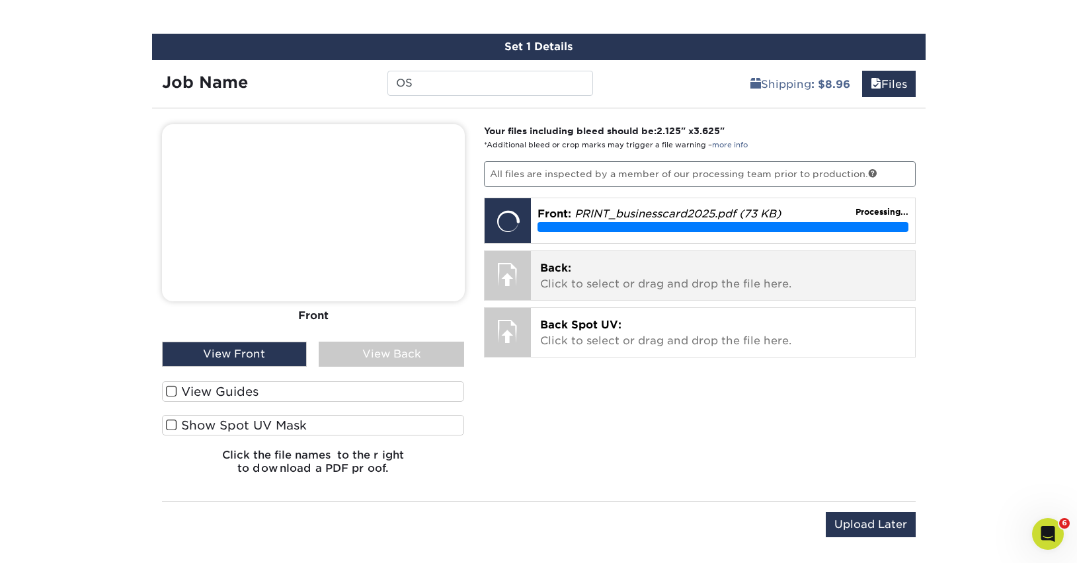
click at [638, 279] on p "Back: Click to select or drag and drop the file here." at bounding box center [723, 277] width 366 height 32
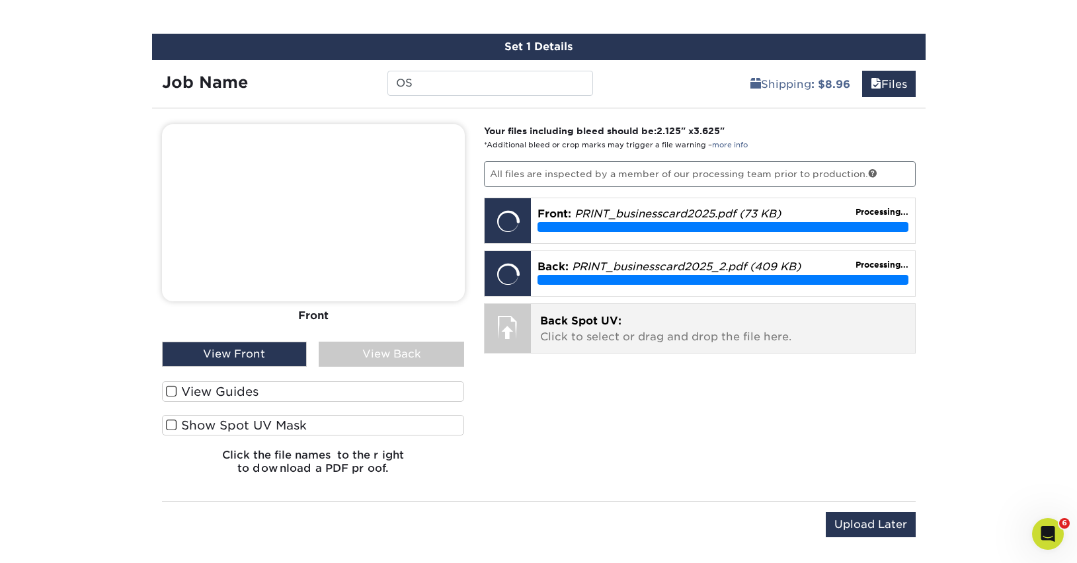
click at [562, 319] on span "Back Spot UV:" at bounding box center [580, 321] width 81 height 13
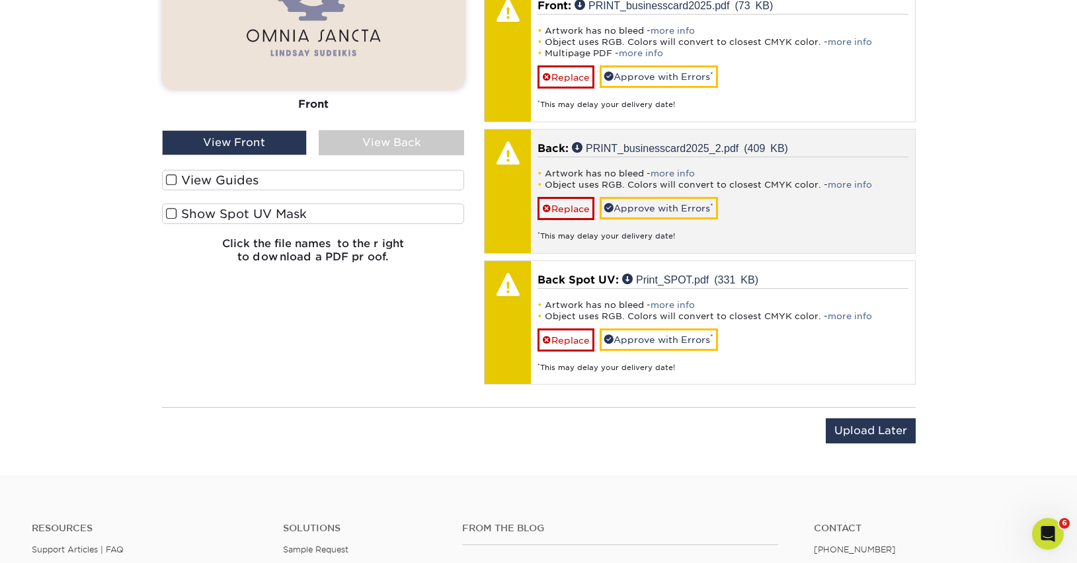
scroll to position [1023, 0]
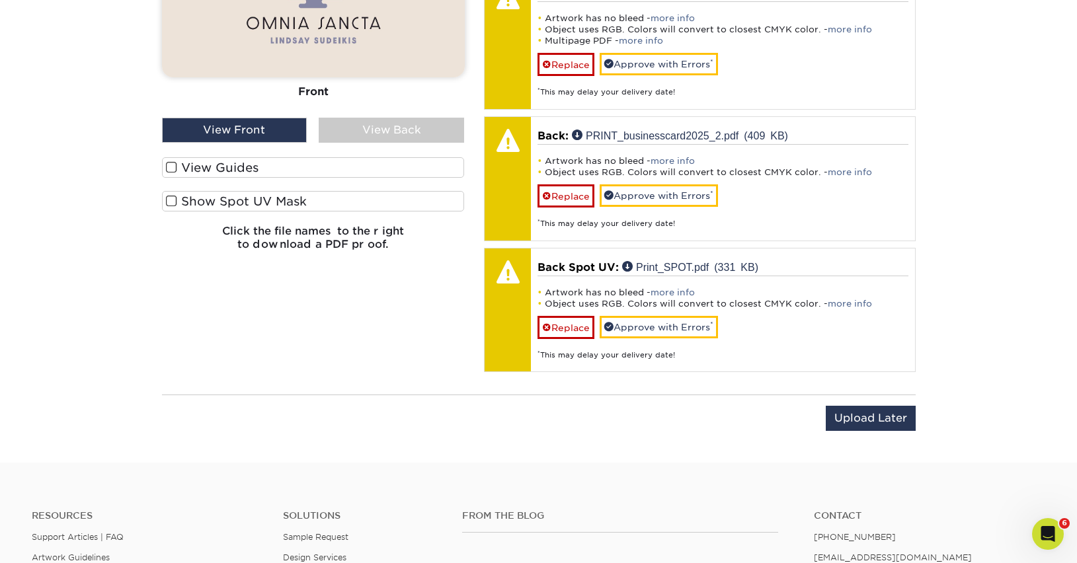
click at [216, 201] on label "Show Spot UV Mask" at bounding box center [313, 201] width 303 height 20
click at [0, 0] on input "Show Spot UV Mask" at bounding box center [0, 0] width 0 height 0
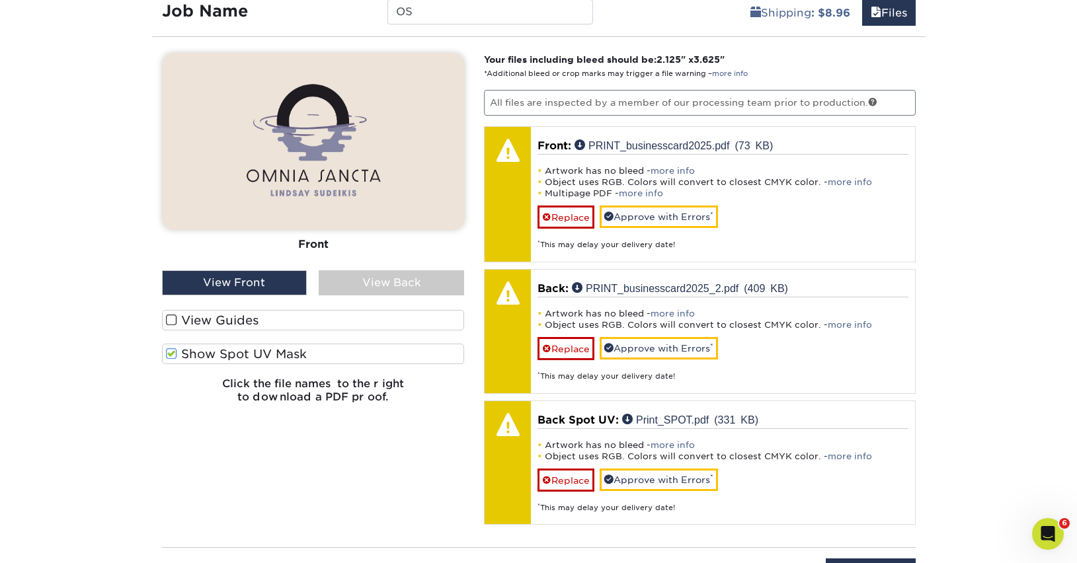
scroll to position [868, 0]
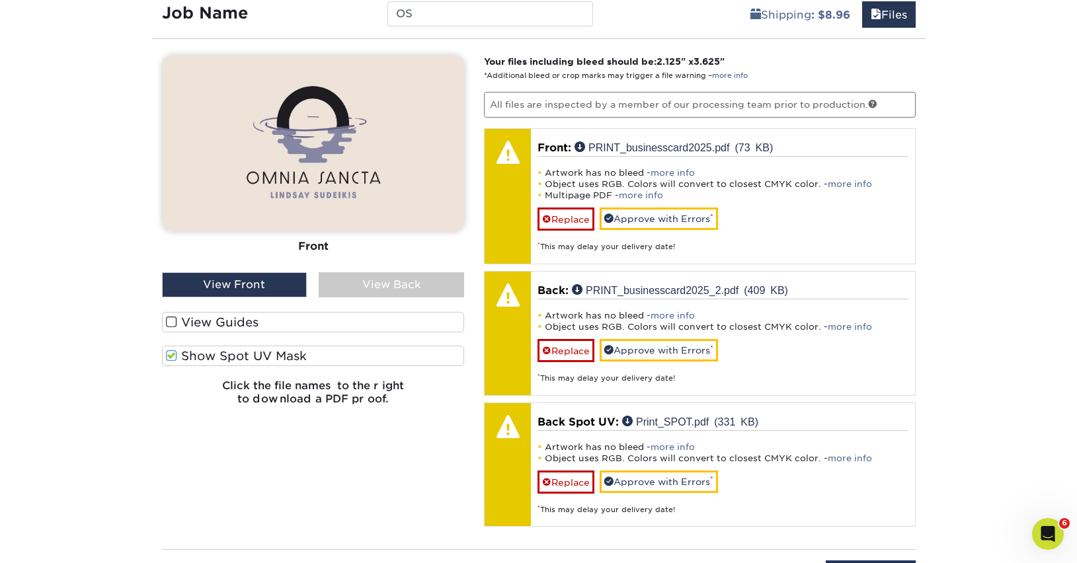
click at [373, 290] on div "View Back" at bounding box center [391, 284] width 145 height 25
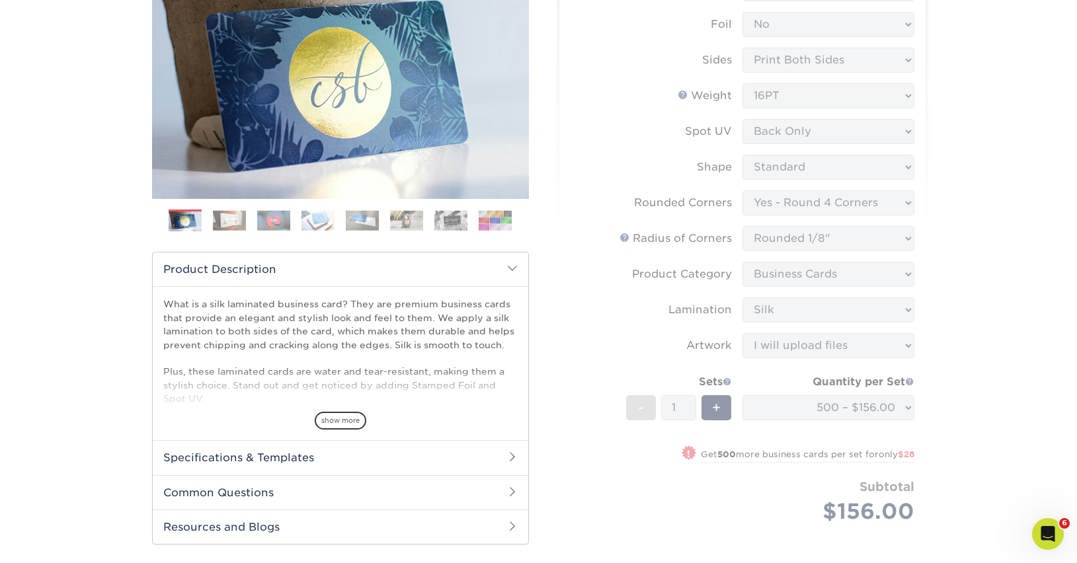
scroll to position [0, 0]
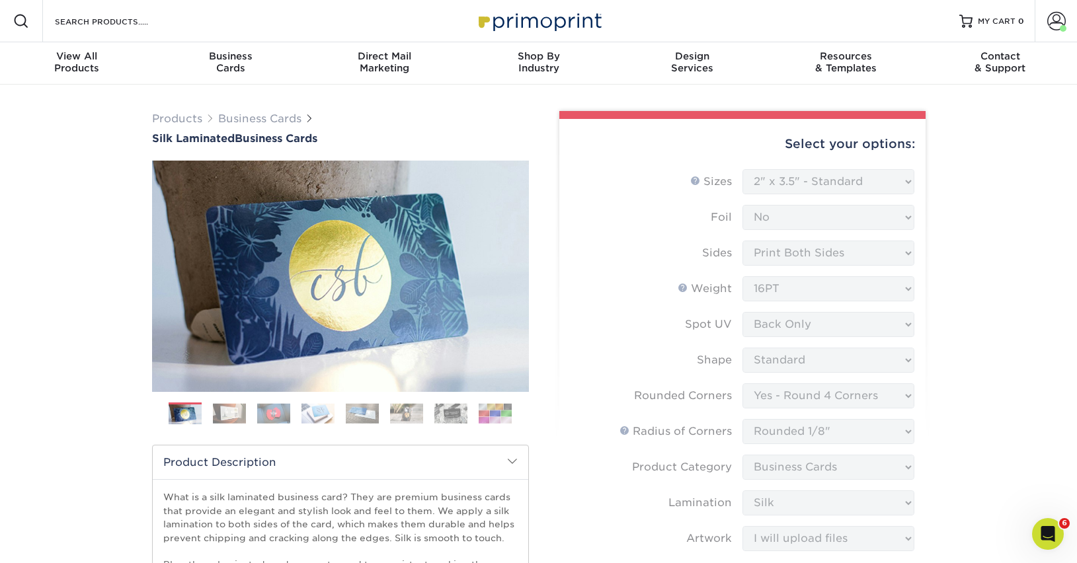
click at [485, 415] on img at bounding box center [495, 413] width 33 height 20
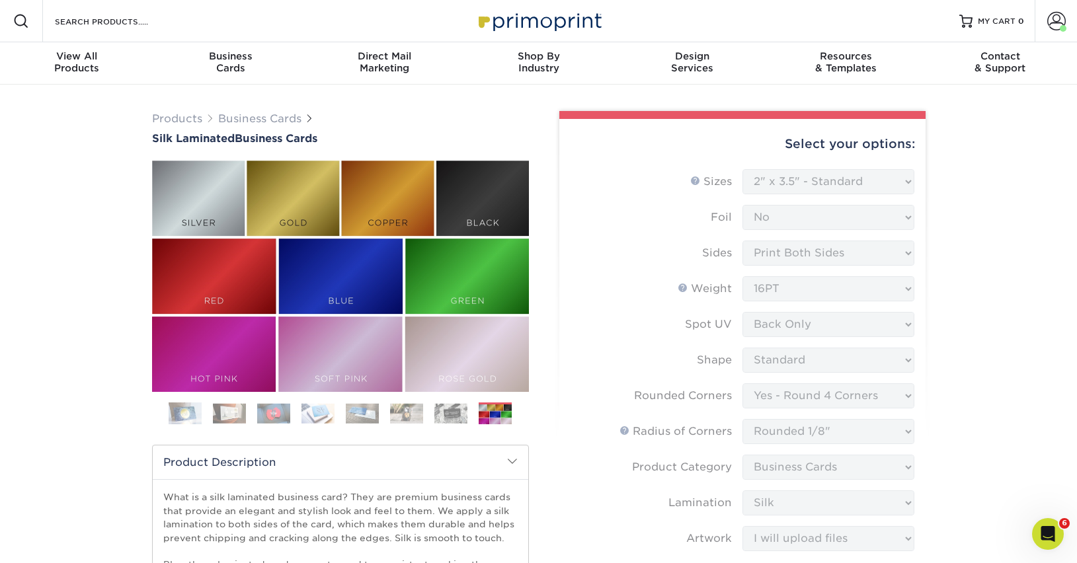
click at [453, 411] on img at bounding box center [450, 413] width 33 height 20
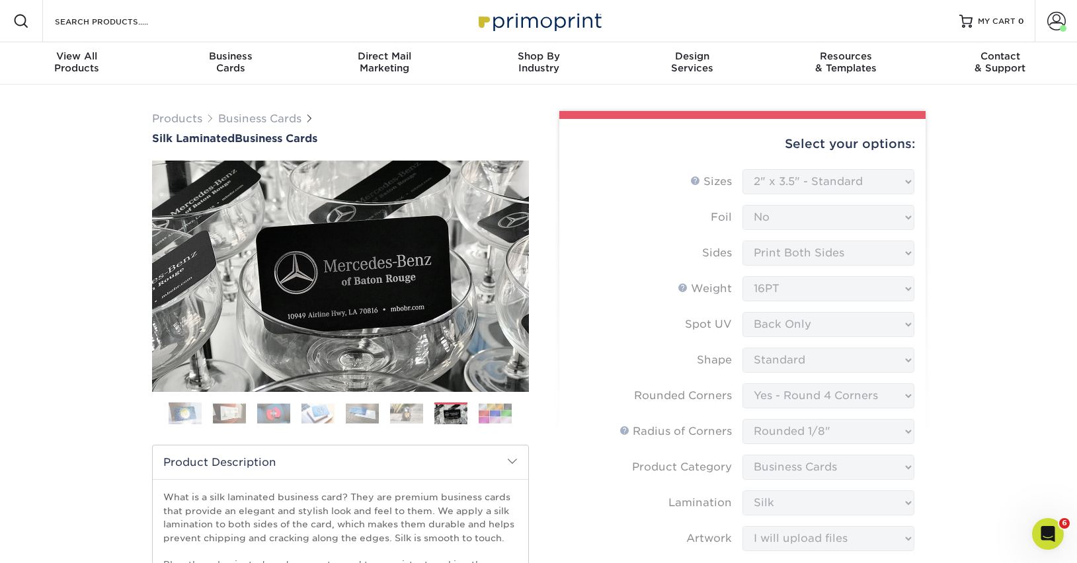
click at [401, 414] on img at bounding box center [406, 413] width 33 height 20
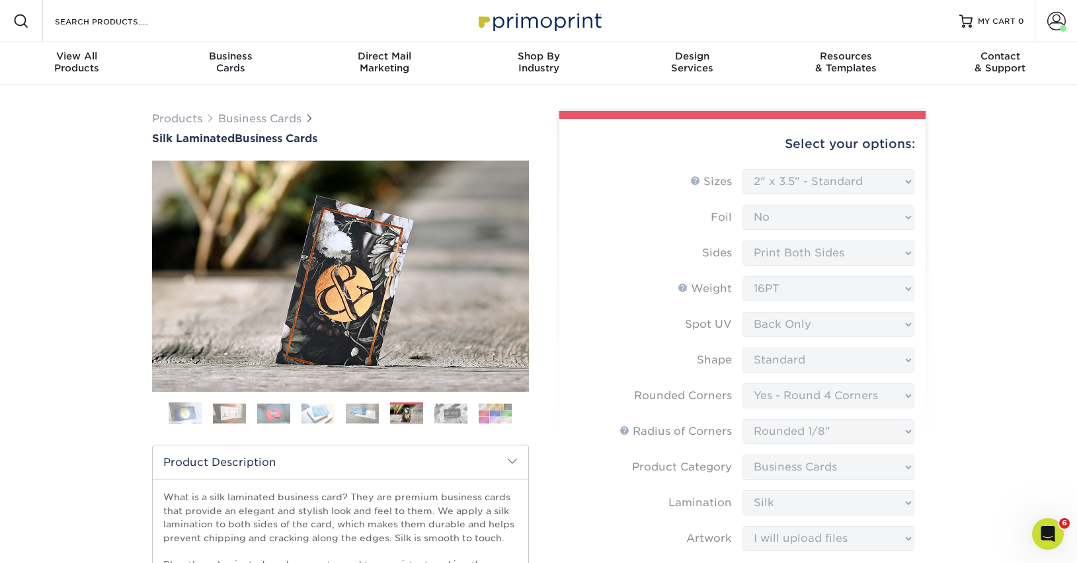
click at [366, 417] on img at bounding box center [362, 413] width 33 height 20
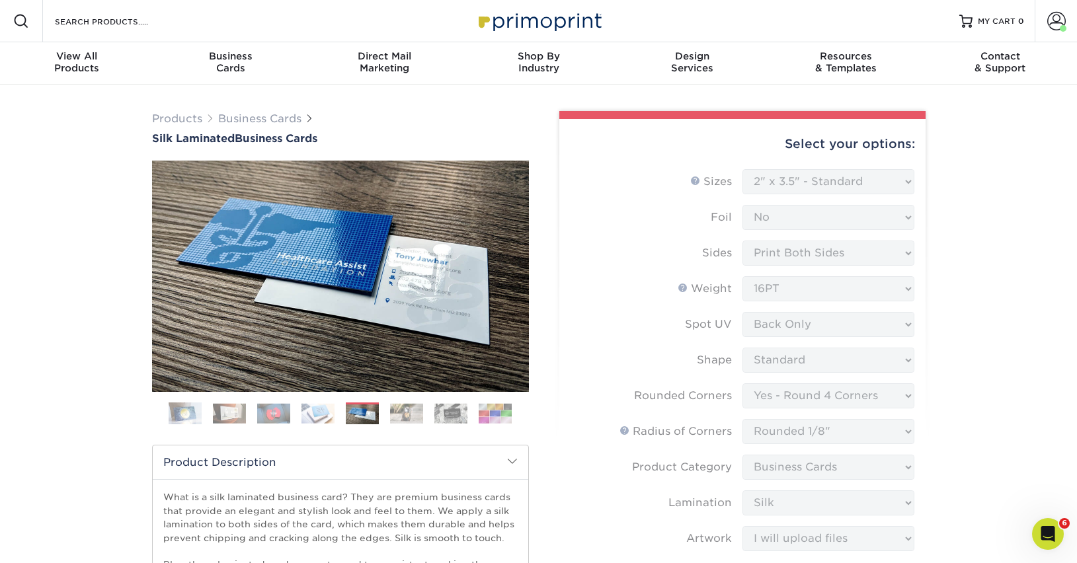
click at [311, 417] on img at bounding box center [318, 413] width 33 height 20
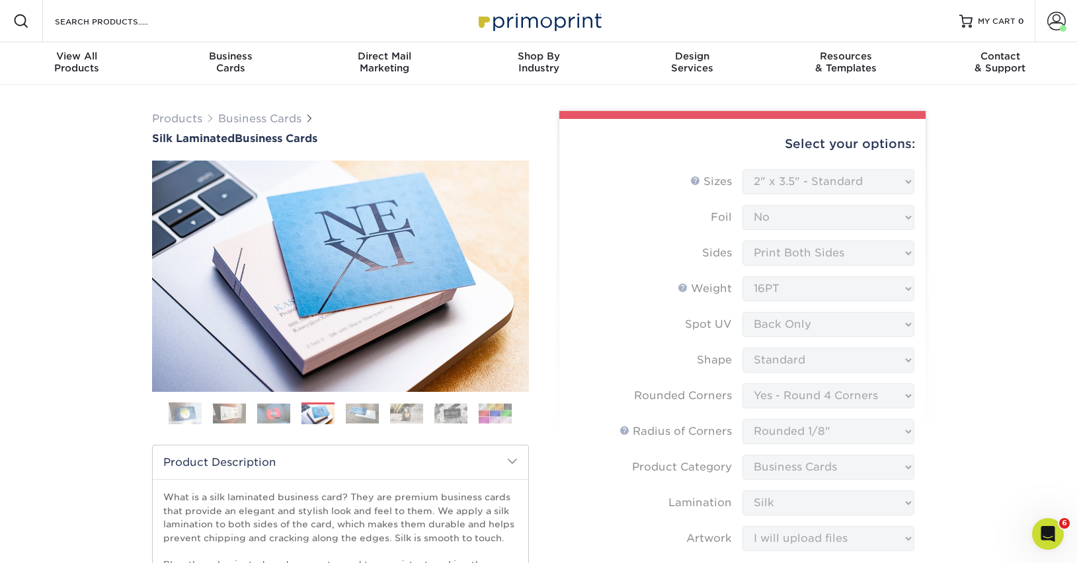
click at [280, 417] on img at bounding box center [273, 413] width 33 height 20
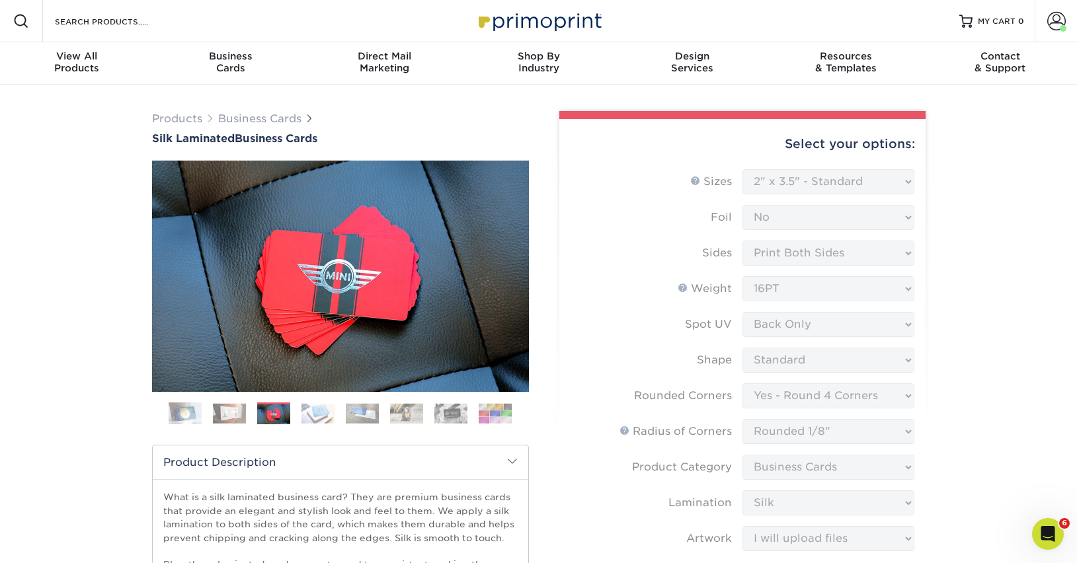
click at [329, 415] on img at bounding box center [318, 413] width 33 height 20
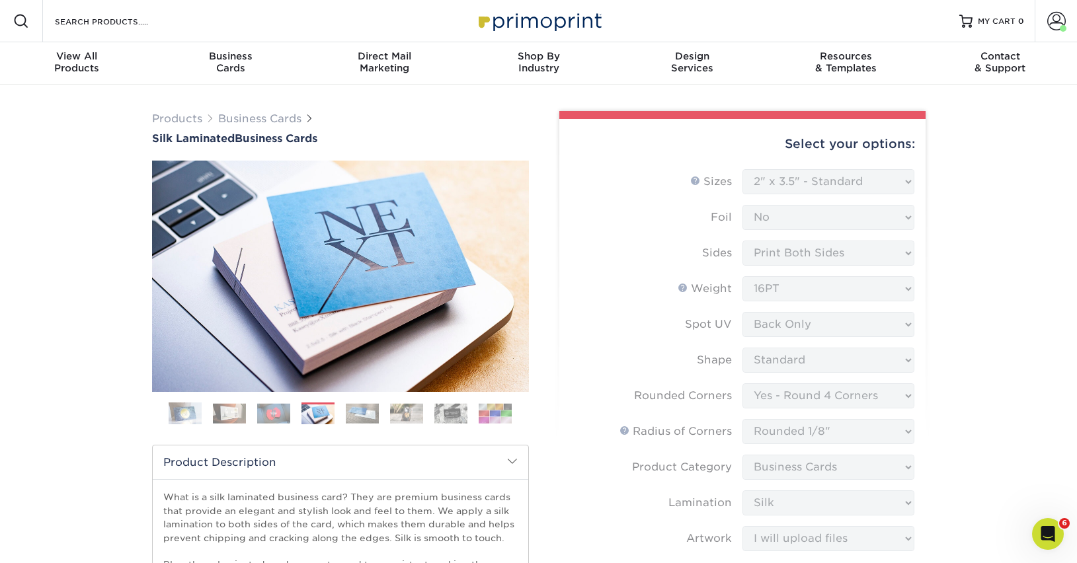
click at [235, 415] on img at bounding box center [229, 413] width 33 height 20
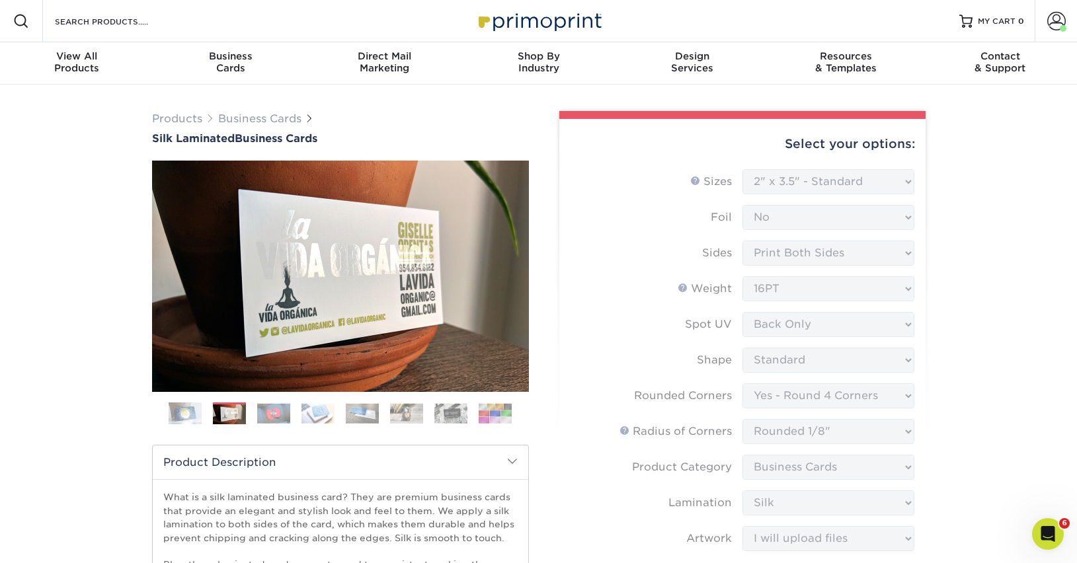
click at [176, 411] on img at bounding box center [185, 413] width 33 height 33
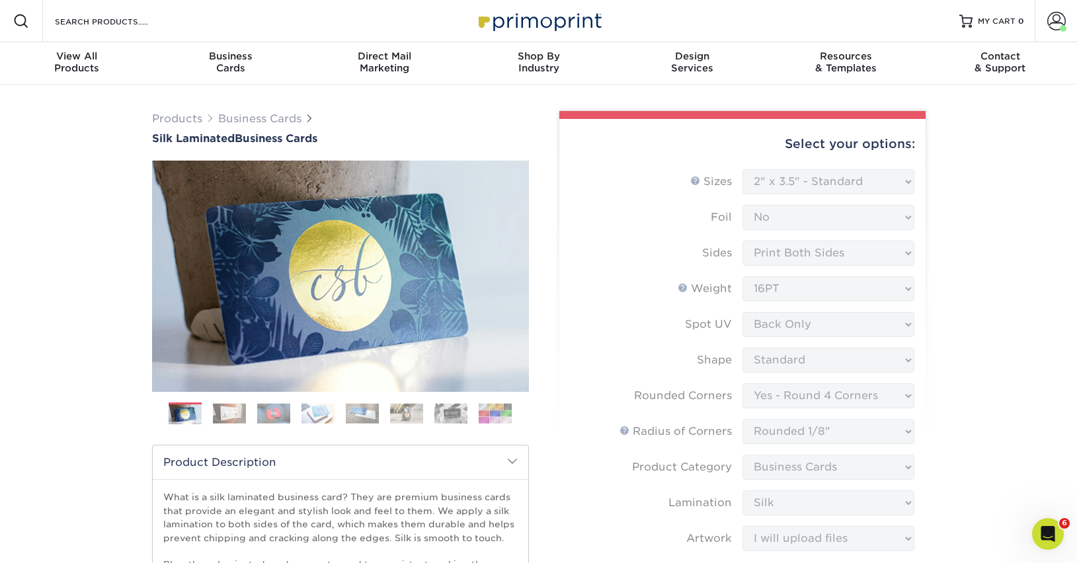
click at [315, 413] on img at bounding box center [318, 413] width 33 height 20
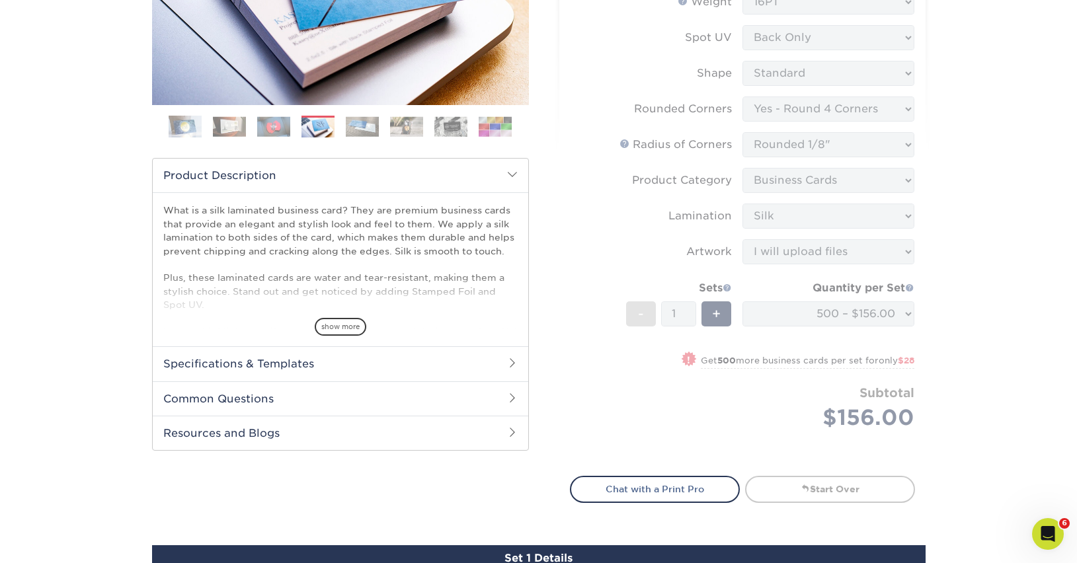
scroll to position [292, 0]
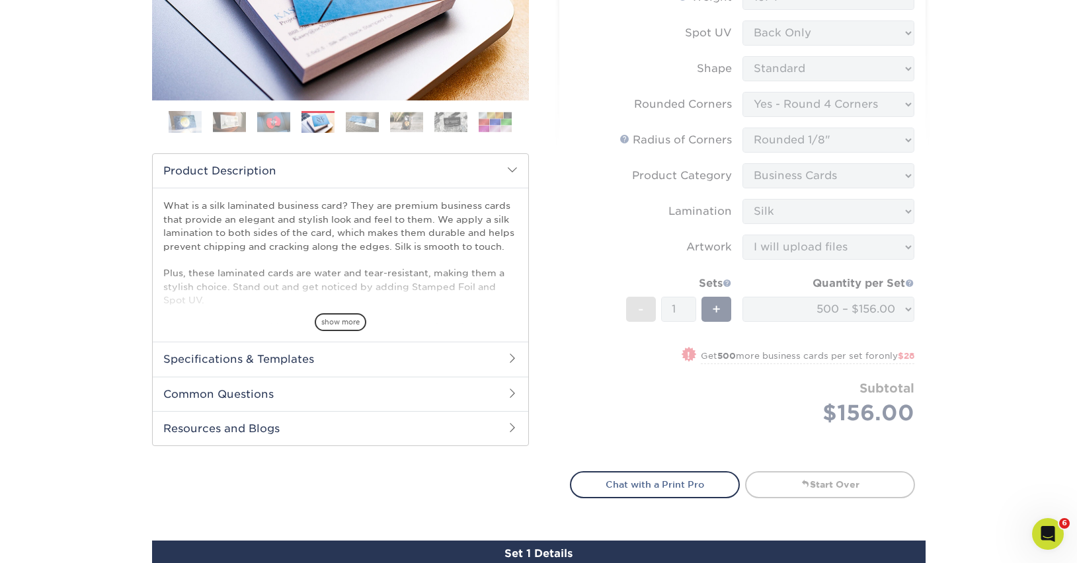
click at [965, 255] on div "Products Business Cards Silk Laminated Business Cards Previous Next" at bounding box center [538, 493] width 1077 height 1401
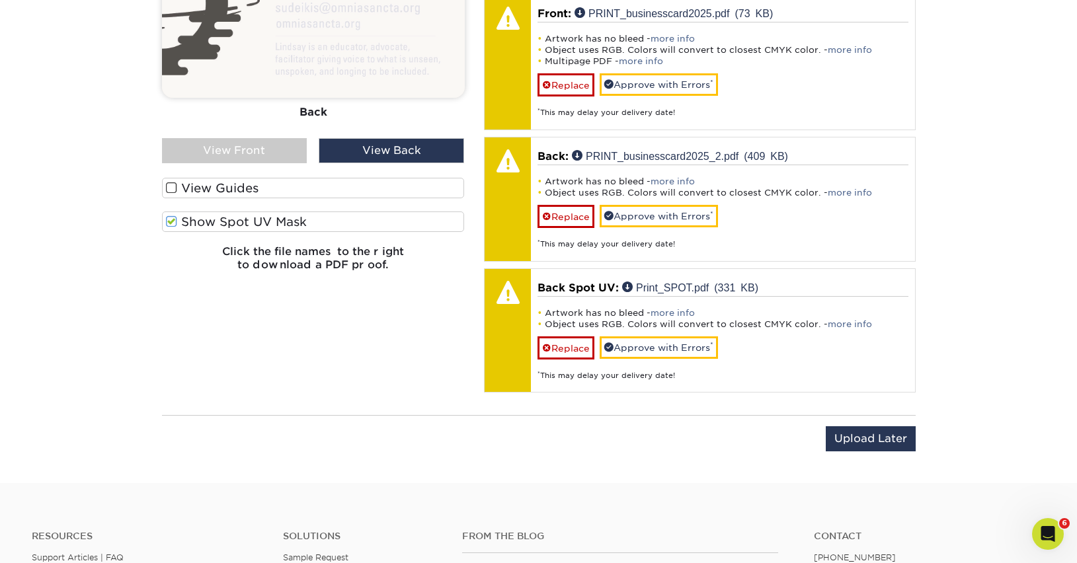
scroll to position [1014, 0]
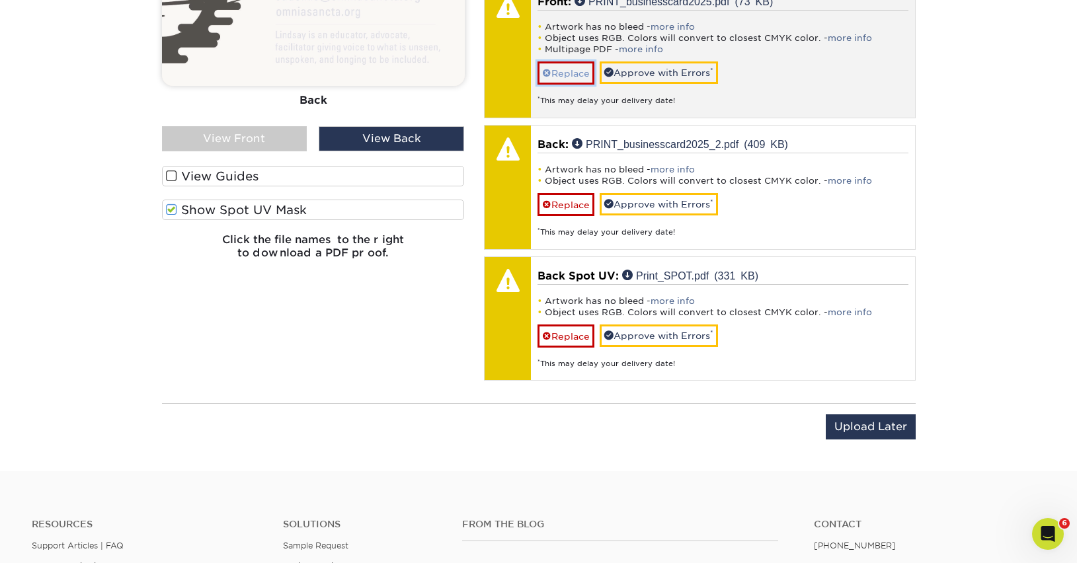
click at [561, 75] on link "Replace" at bounding box center [566, 72] width 57 height 23
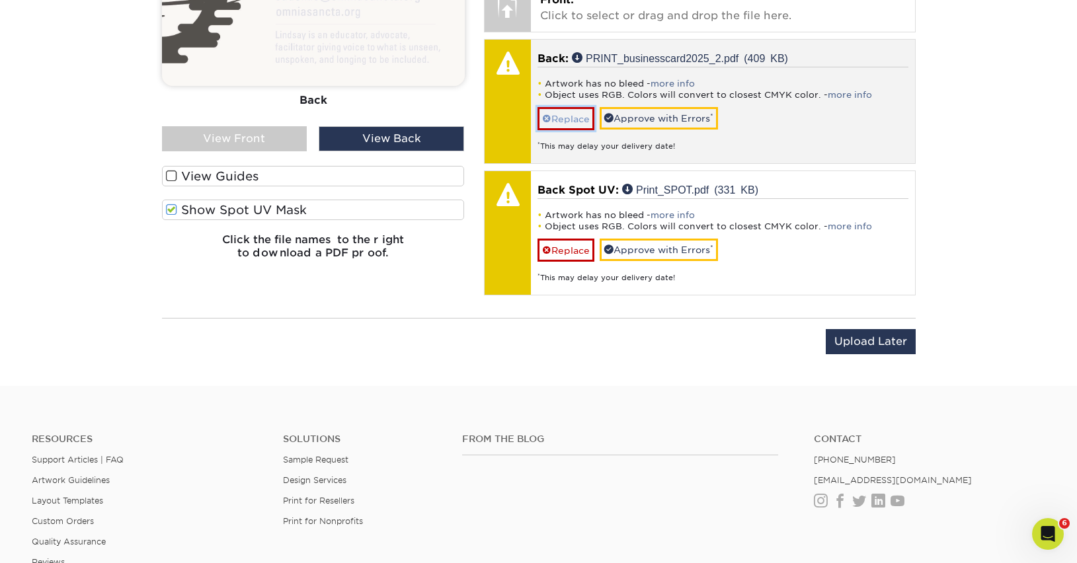
click at [563, 122] on link "Replace" at bounding box center [566, 118] width 57 height 23
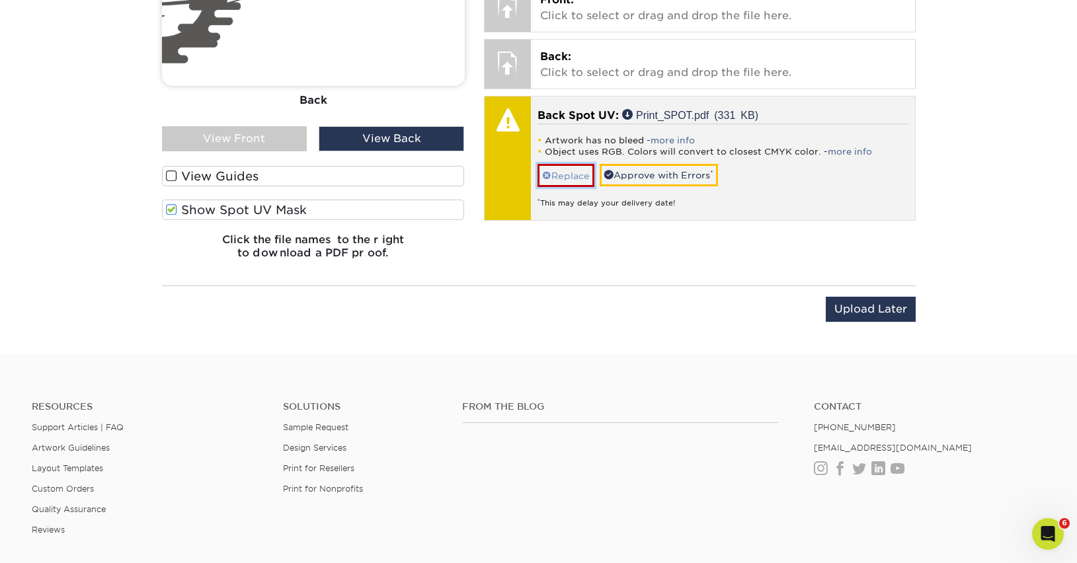
click at [564, 173] on link "Replace" at bounding box center [566, 175] width 57 height 23
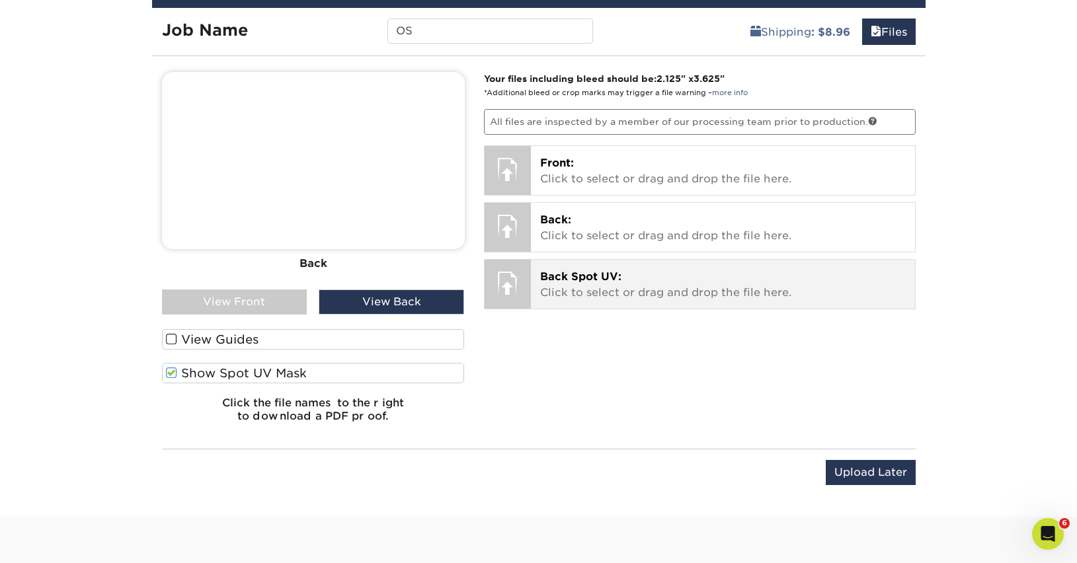
scroll to position [844, 0]
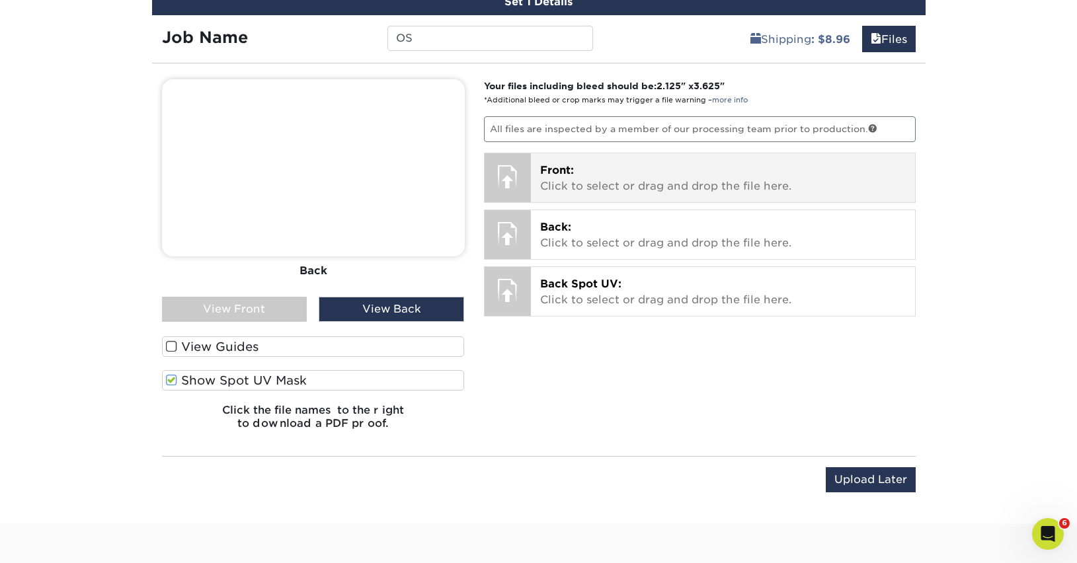
click at [571, 169] on span "Front:" at bounding box center [557, 170] width 34 height 13
click at [562, 164] on span "Front:" at bounding box center [557, 170] width 34 height 13
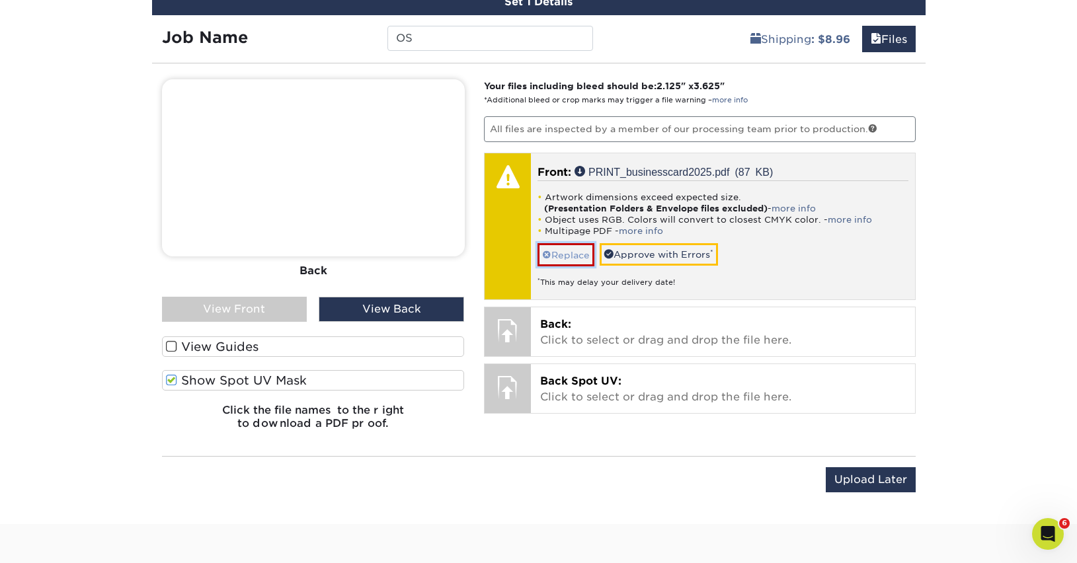
click at [573, 254] on link "Replace" at bounding box center [566, 254] width 57 height 23
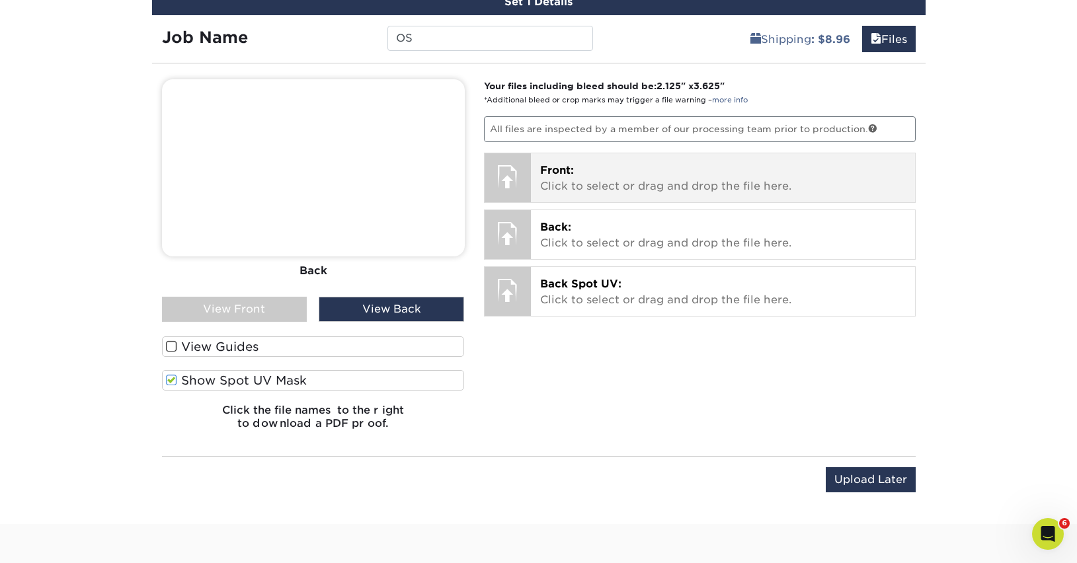
click at [521, 192] on div at bounding box center [508, 176] width 46 height 46
click at [549, 188] on p "Front: Click to select or drag and drop the file here." at bounding box center [723, 179] width 366 height 32
click at [587, 179] on p "Front: Click to select or drag and drop the file here." at bounding box center [723, 179] width 366 height 32
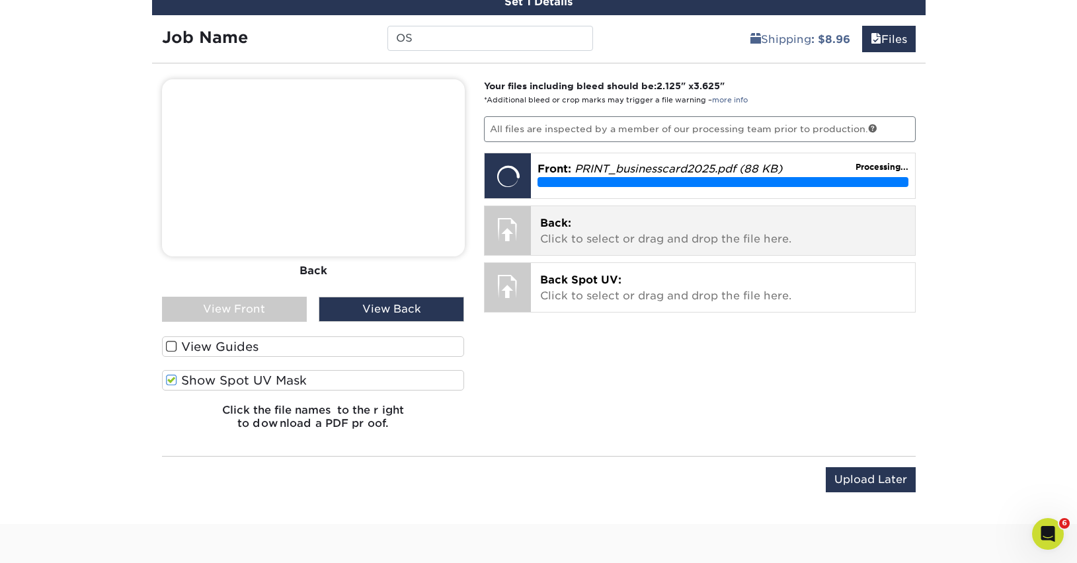
click at [663, 241] on p "Back: Click to select or drag and drop the file here." at bounding box center [723, 232] width 366 height 32
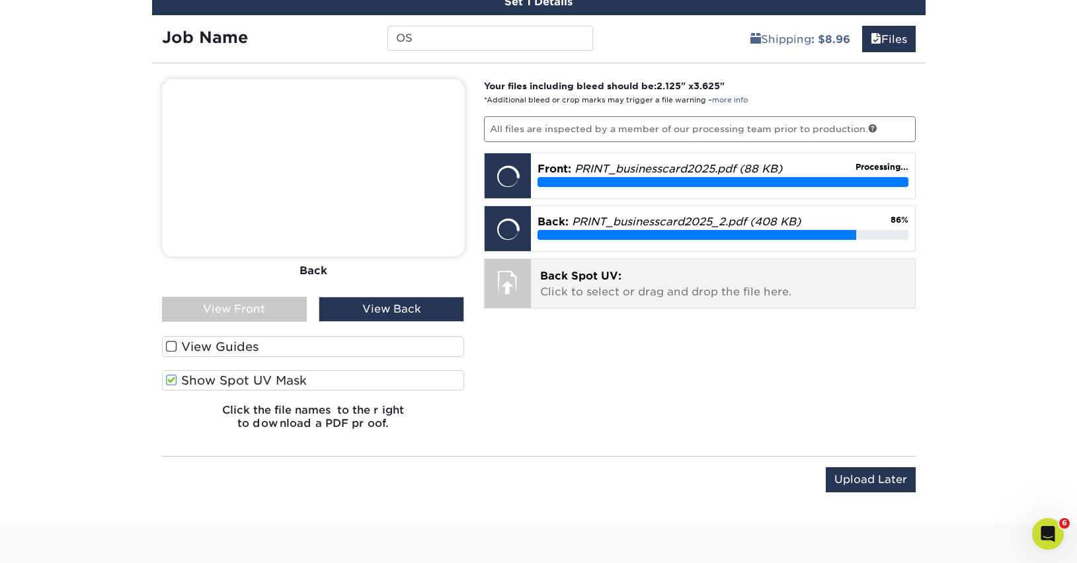
click at [592, 282] on p "Back Spot UV: Click to select or drag and drop the file here." at bounding box center [723, 284] width 366 height 32
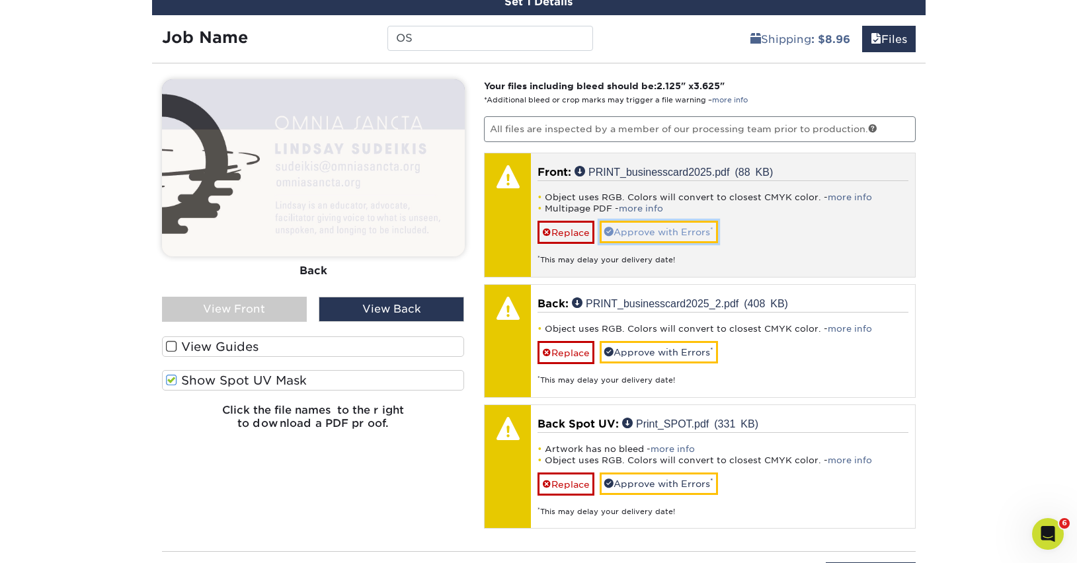
click at [693, 237] on link "Approve with Errors *" at bounding box center [659, 232] width 118 height 22
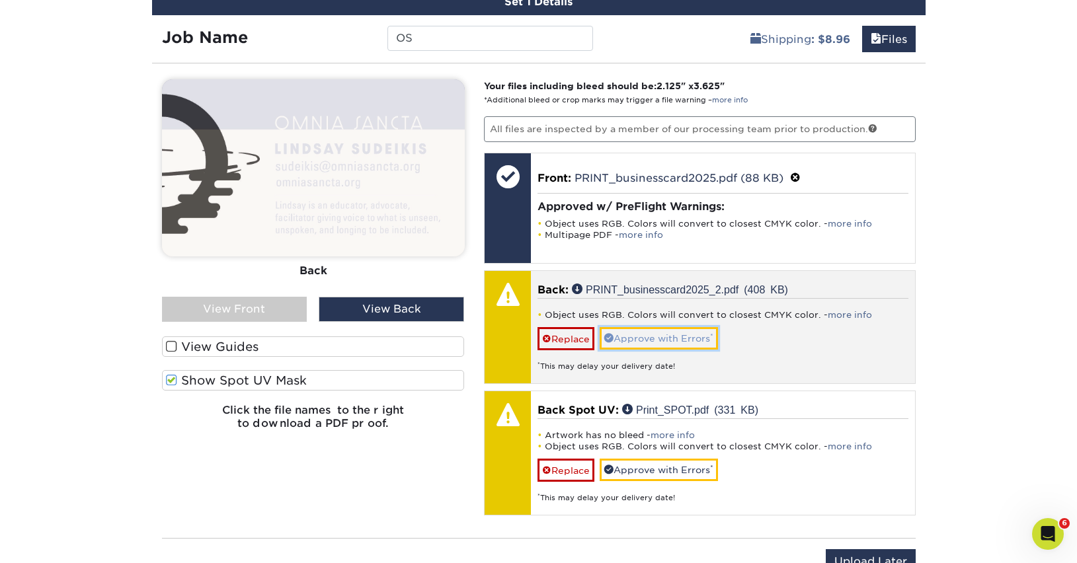
click at [690, 333] on link "Approve with Errors *" at bounding box center [659, 338] width 118 height 22
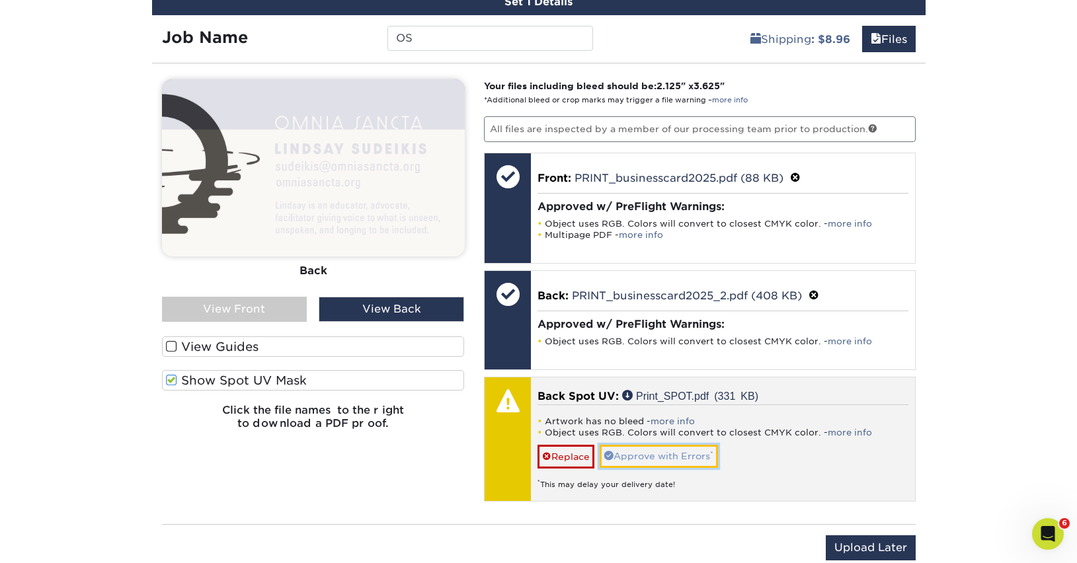
click at [694, 451] on link "Approve with Errors *" at bounding box center [659, 456] width 118 height 22
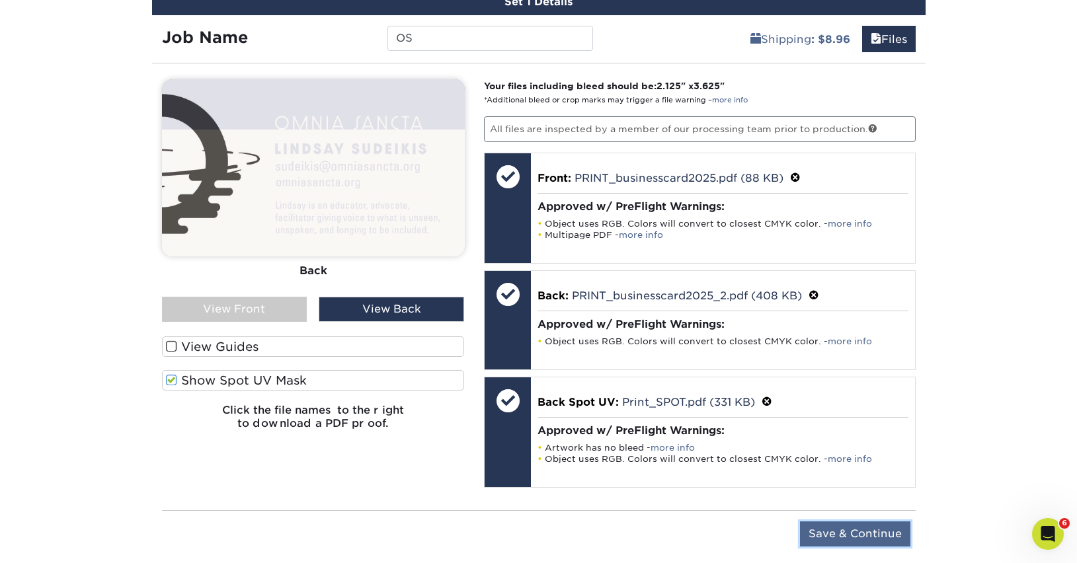
click at [831, 527] on input "Save & Continue" at bounding box center [855, 534] width 110 height 25
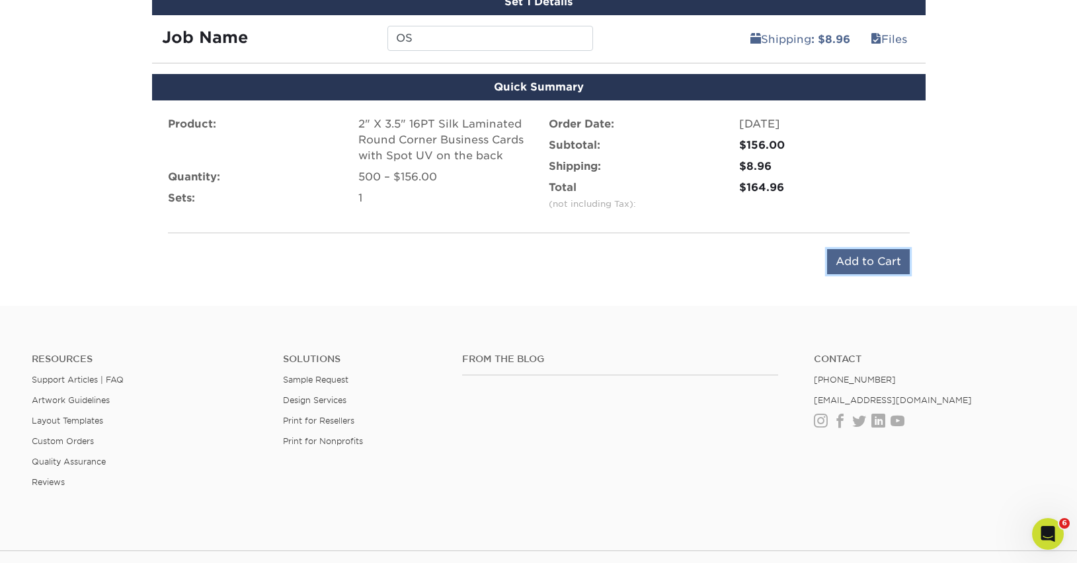
click at [892, 261] on input "Add to Cart" at bounding box center [868, 261] width 83 height 25
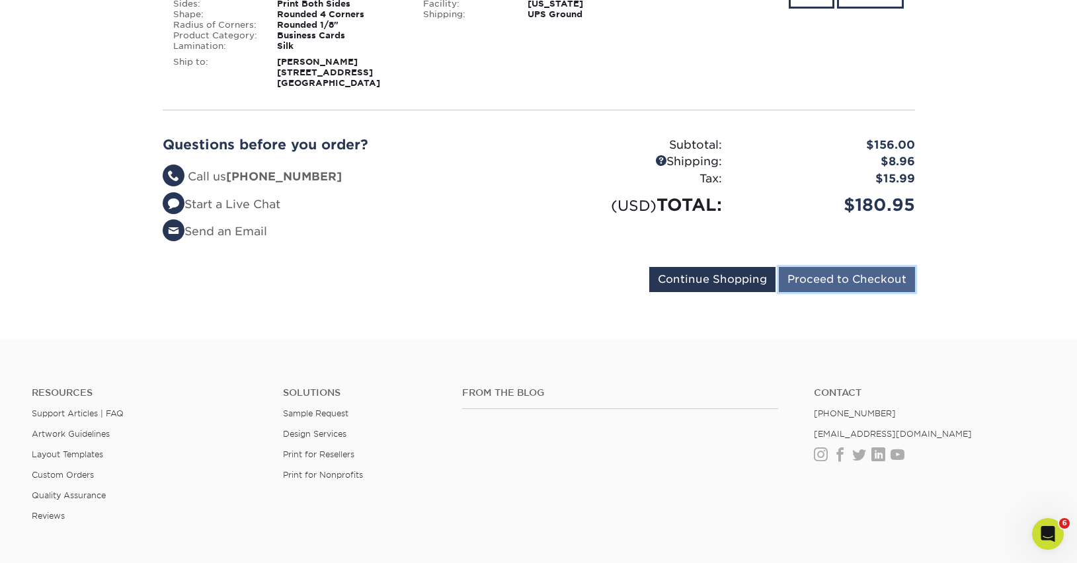
click at [856, 292] on input "Proceed to Checkout" at bounding box center [847, 279] width 136 height 25
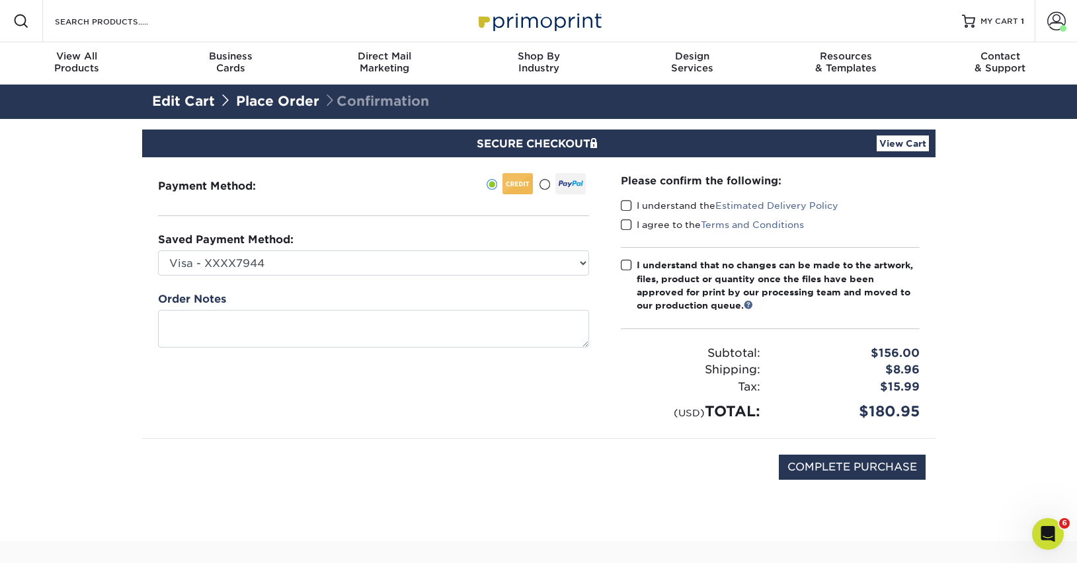
click at [625, 207] on span at bounding box center [626, 206] width 11 height 13
click at [0, 0] on input "I understand the Estimated Delivery Policy" at bounding box center [0, 0] width 0 height 0
click at [625, 224] on span at bounding box center [626, 225] width 11 height 13
click at [0, 0] on input "I agree to the Terms and Conditions" at bounding box center [0, 0] width 0 height 0
click at [627, 266] on span at bounding box center [626, 265] width 11 height 13
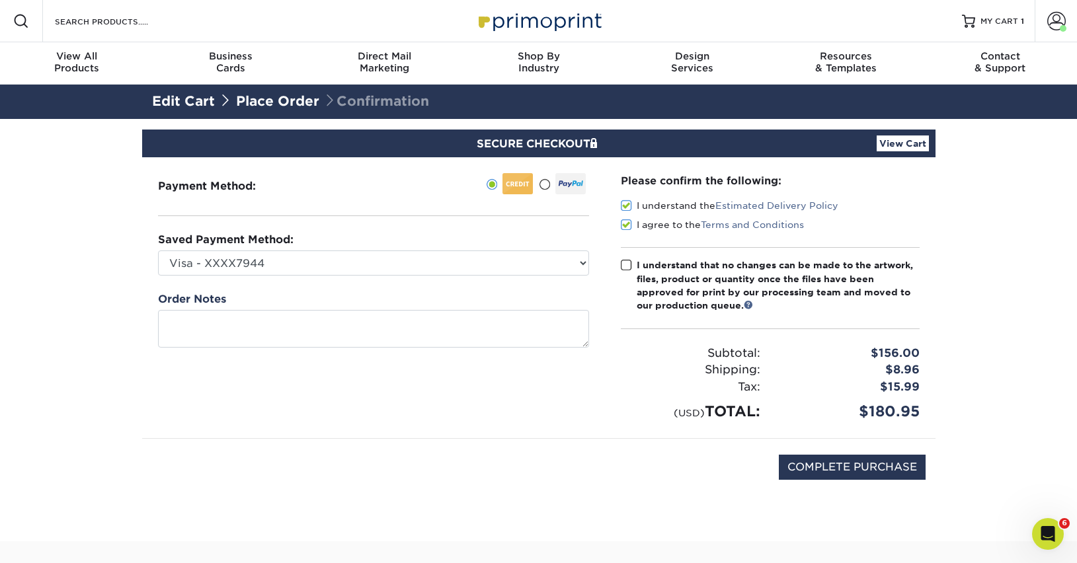
click at [0, 0] on input "I understand that no changes can be made to the artwork, files, product or quan…" at bounding box center [0, 0] width 0 height 0
click at [850, 462] on input "COMPLETE PURCHASE" at bounding box center [852, 467] width 147 height 25
type input "COMPLETE PURCHASE"
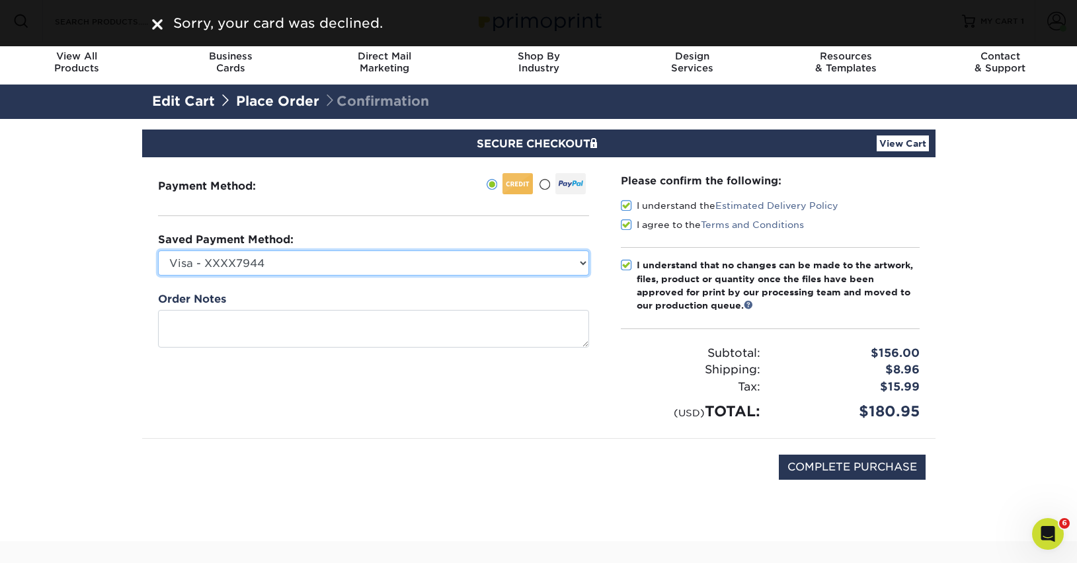
click at [570, 261] on select "Visa - XXXX7944 Visa - XXXX7691 New Credit Card" at bounding box center [373, 263] width 431 height 25
select select "70068"
click at [158, 251] on select "Visa - XXXX7944 Visa - XXXX7691 New Credit Card" at bounding box center [373, 263] width 431 height 25
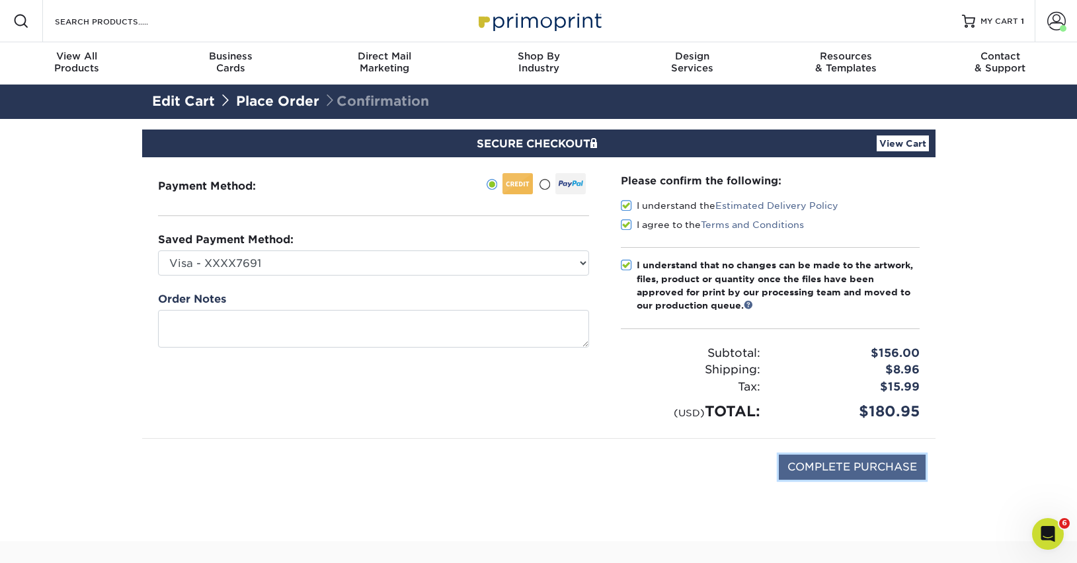
click at [869, 460] on input "COMPLETE PURCHASE" at bounding box center [852, 467] width 147 height 25
type input "PROCESSING, PLEASE WAIT..."
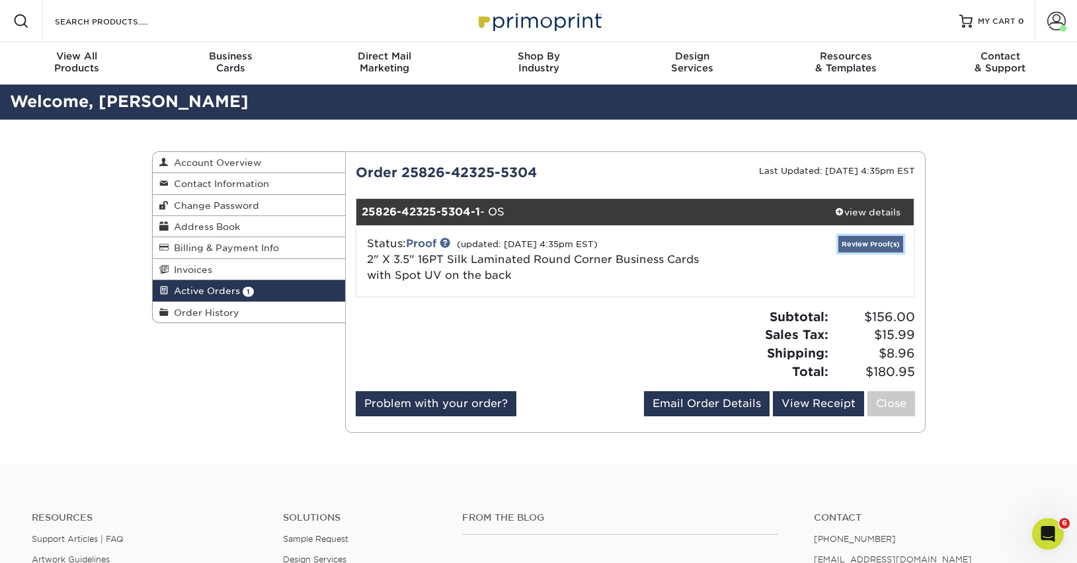
click at [890, 249] on link "Review Proof(s)" at bounding box center [870, 244] width 65 height 17
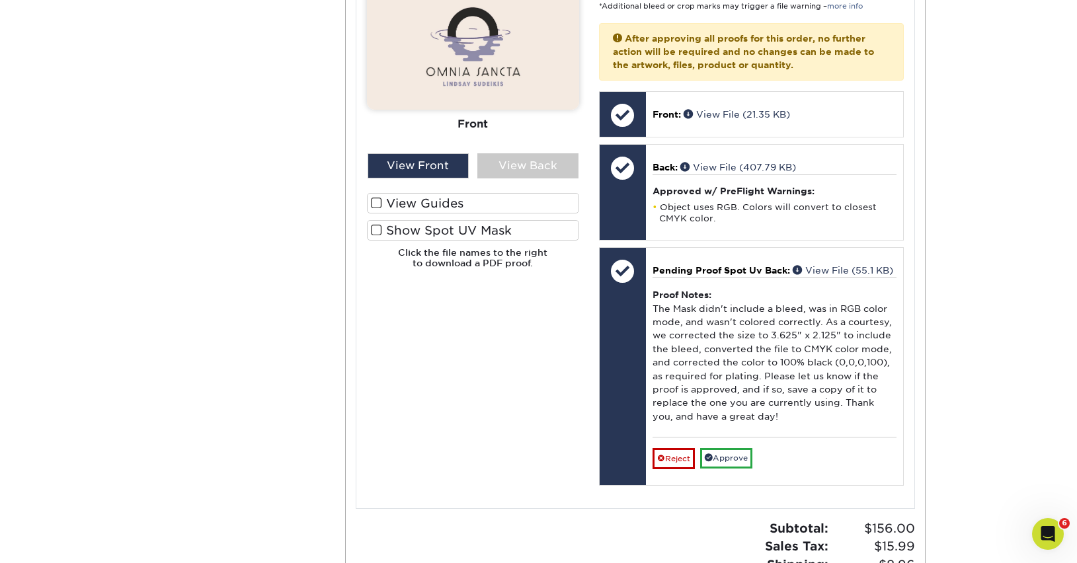
scroll to position [627, 0]
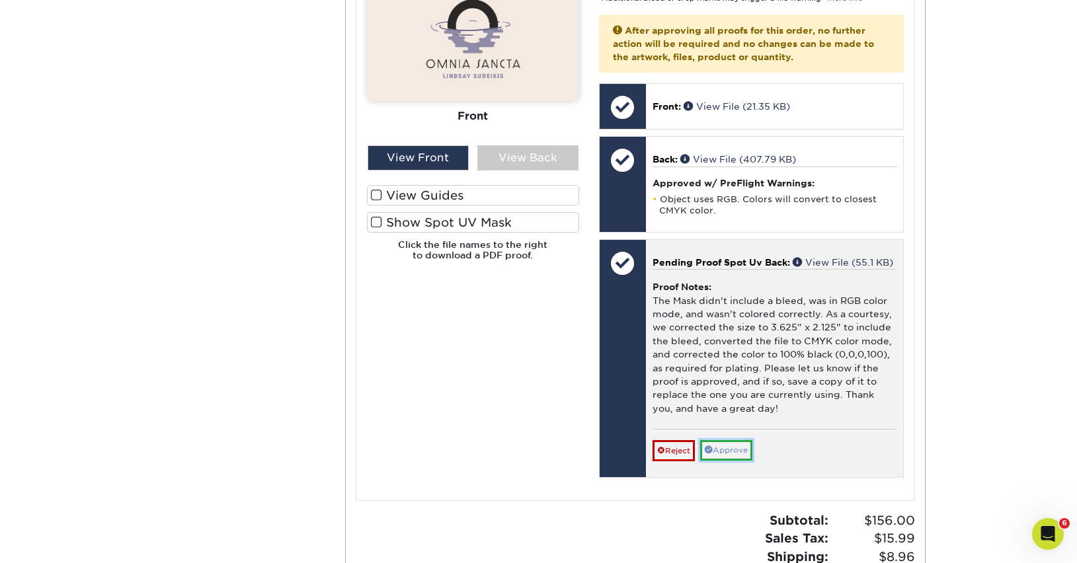
click at [719, 459] on link "Approve" at bounding box center [726, 450] width 52 height 20
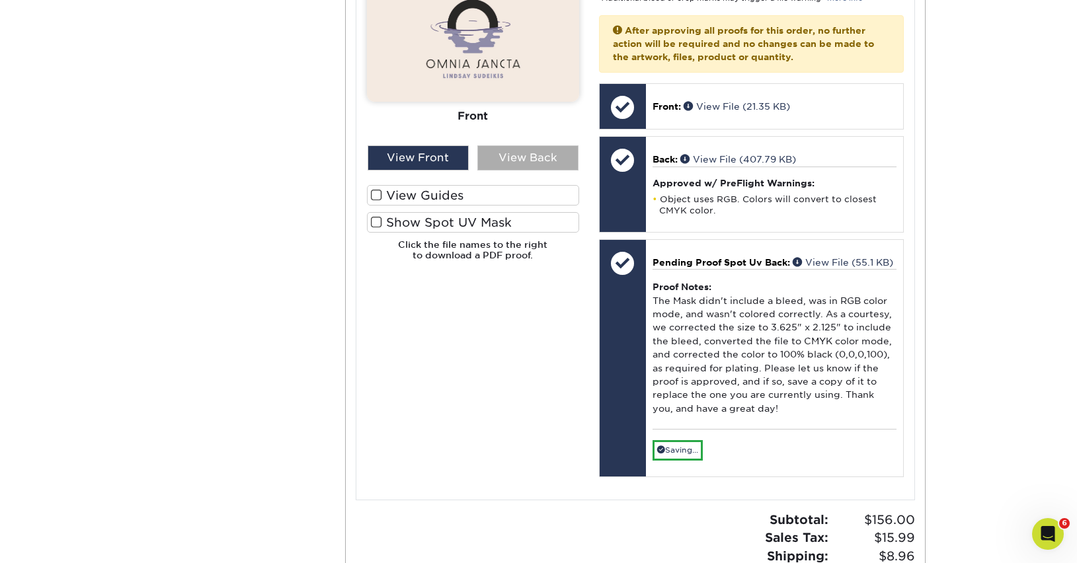
click at [488, 160] on div "View Back" at bounding box center [527, 157] width 101 height 25
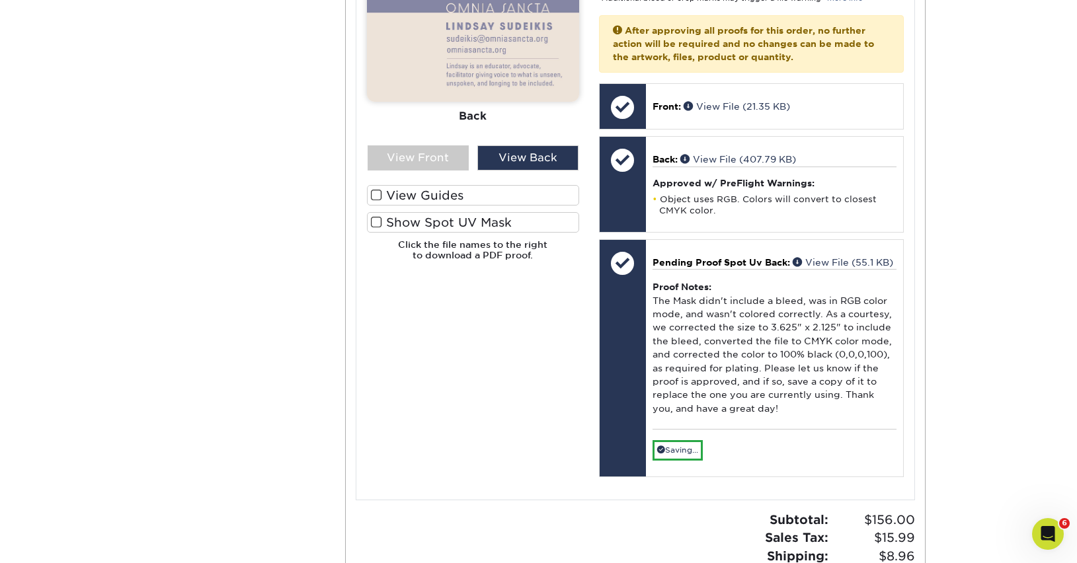
click at [419, 221] on label "Show Spot UV Mask" at bounding box center [473, 222] width 212 height 20
click at [0, 0] on input "Show Spot UV Mask" at bounding box center [0, 0] width 0 height 0
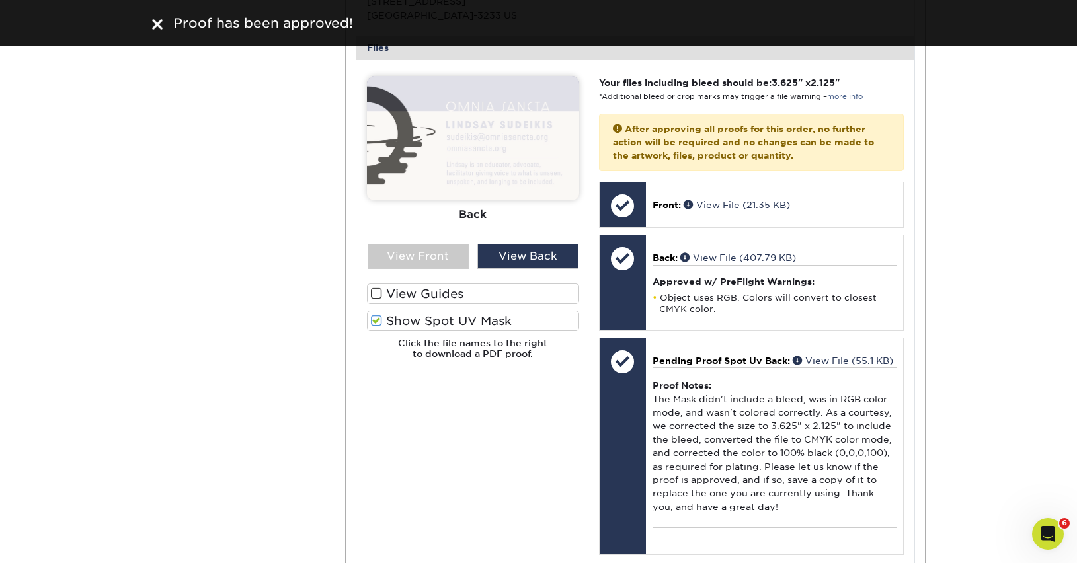
scroll to position [528, 0]
click at [443, 259] on div "View Front" at bounding box center [418, 257] width 101 height 25
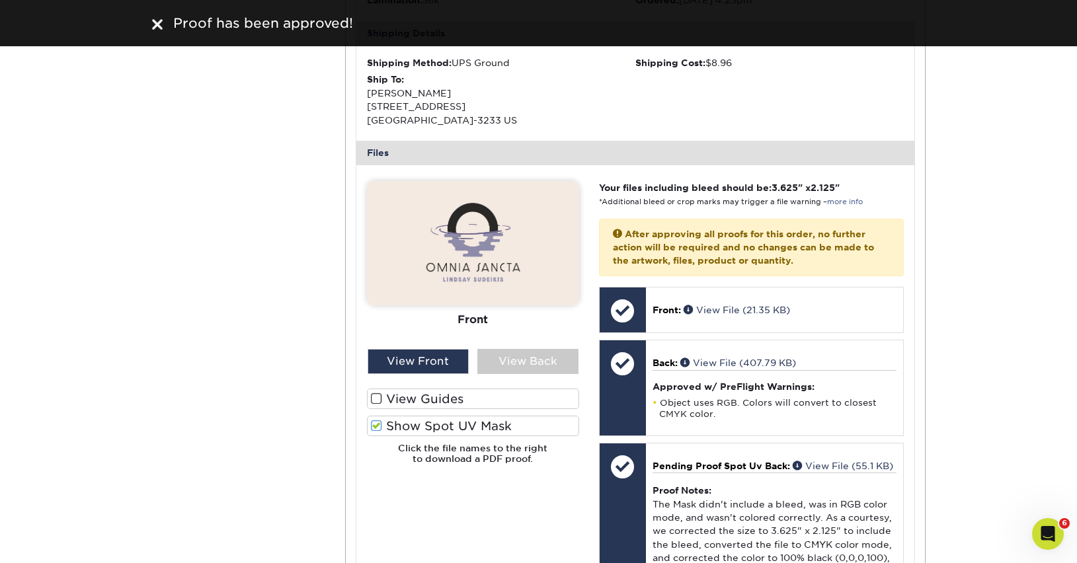
scroll to position [424, 0]
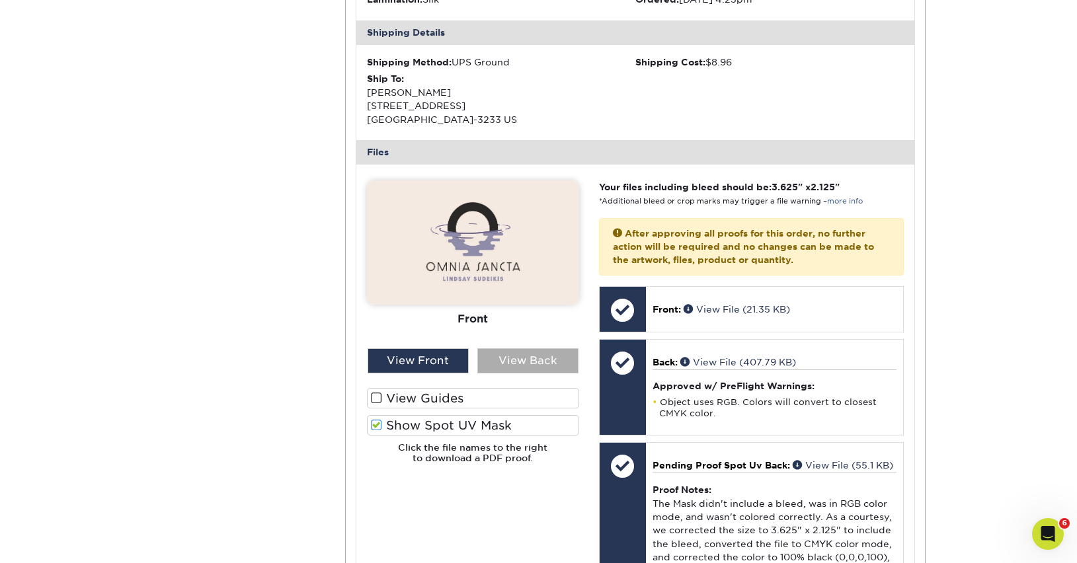
click at [512, 354] on div "View Back" at bounding box center [527, 360] width 101 height 25
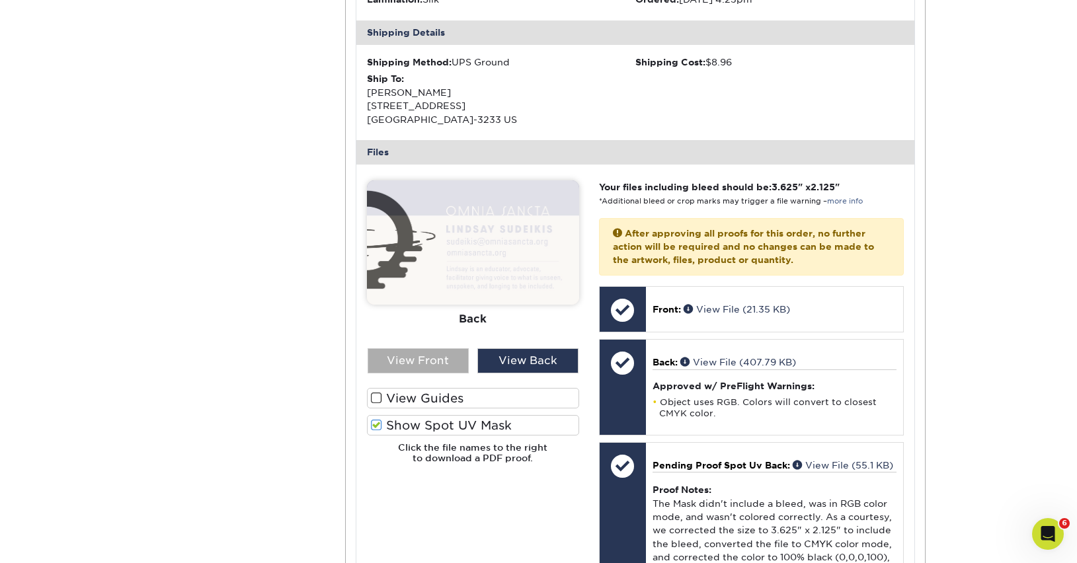
click at [427, 363] on div "View Front" at bounding box center [418, 360] width 101 height 25
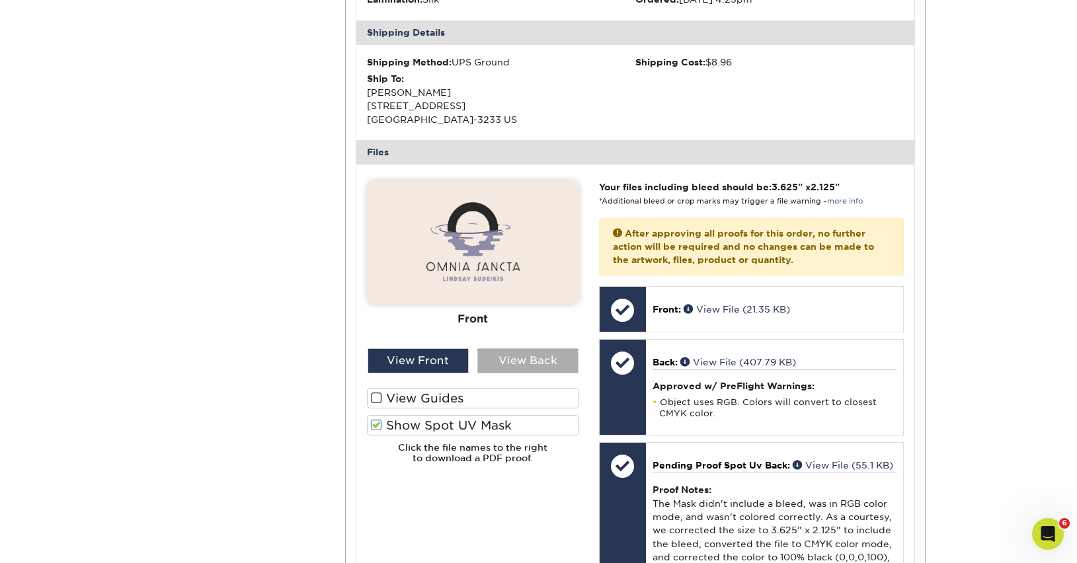
click at [530, 361] on div "View Back" at bounding box center [527, 360] width 101 height 25
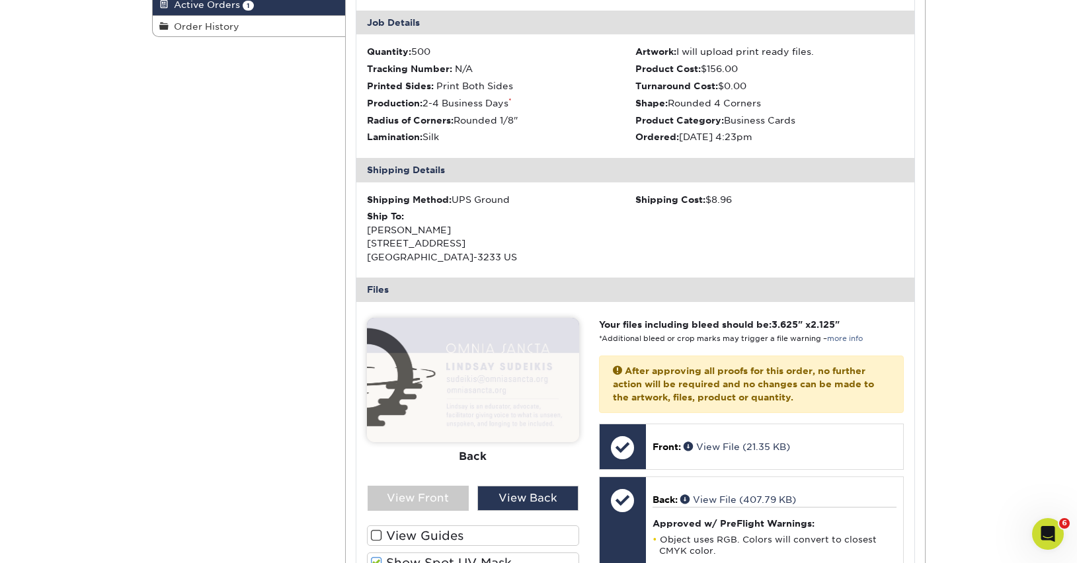
scroll to position [136, 0]
